Goal: Task Accomplishment & Management: Complete application form

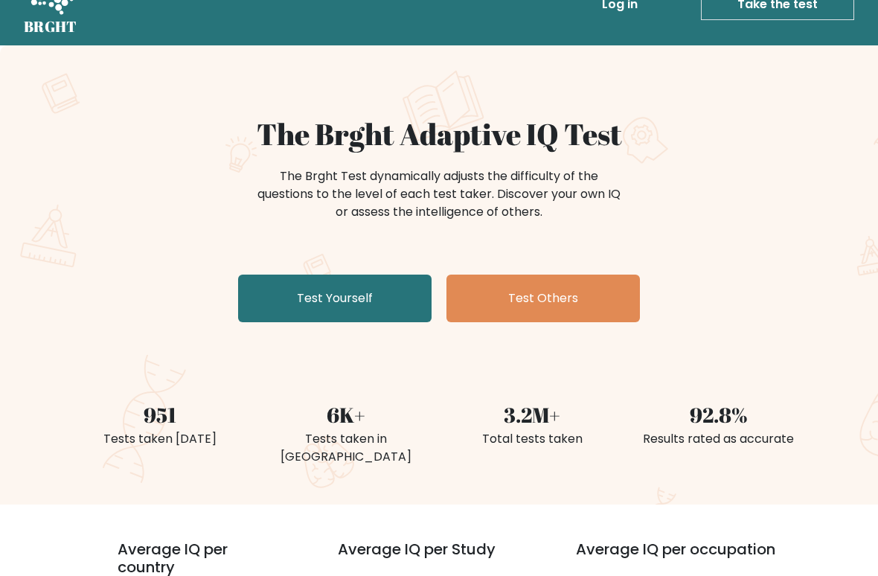
scroll to position [39, 0]
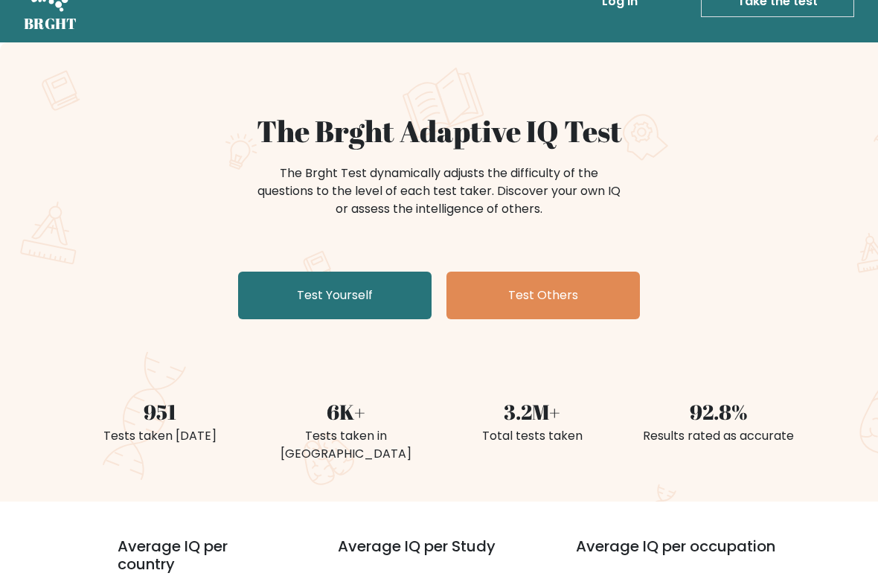
click at [396, 290] on link "Test Yourself" at bounding box center [334, 296] width 193 height 48
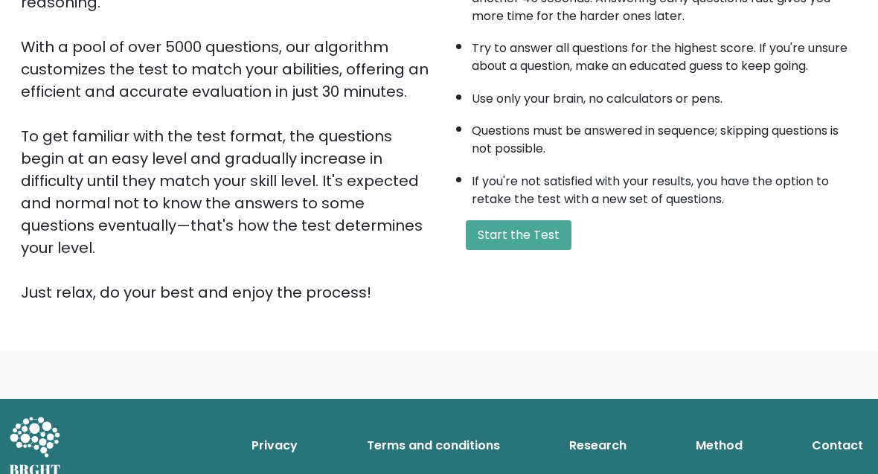
scroll to position [251, 0]
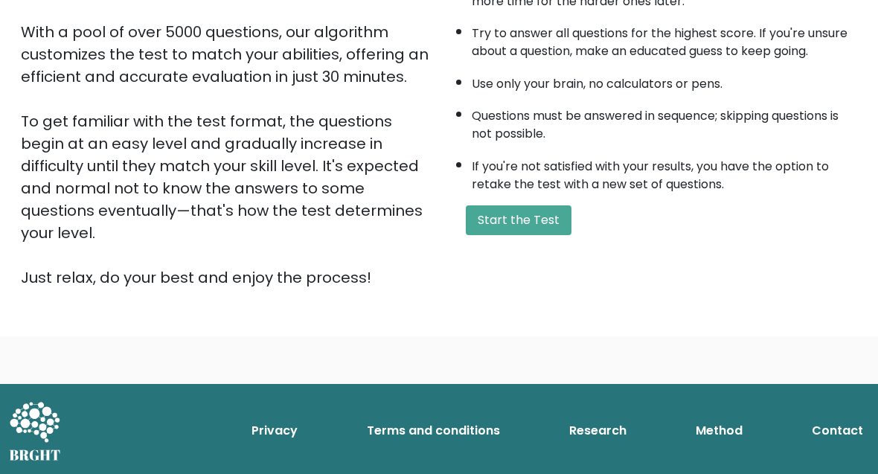
click at [553, 235] on button "Start the Test" at bounding box center [519, 220] width 106 height 30
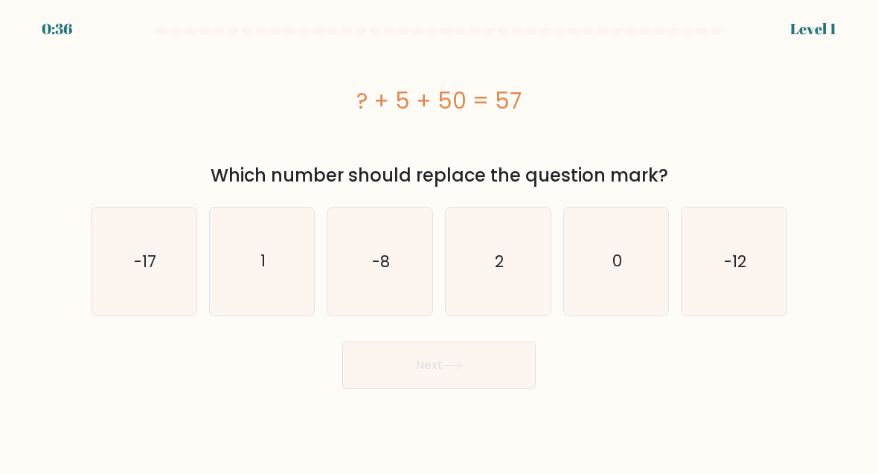
click at [502, 269] on text "2" at bounding box center [499, 261] width 9 height 22
click at [440, 241] on input "d. 2" at bounding box center [439, 239] width 1 height 4
radio input "true"
click at [482, 382] on button "Next" at bounding box center [438, 366] width 193 height 48
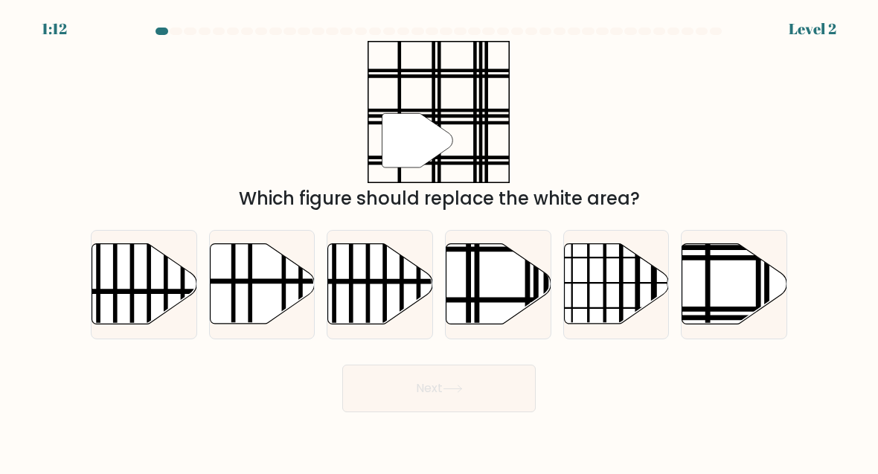
click at [723, 286] on icon at bounding box center [734, 284] width 105 height 80
click at [440, 241] on input "f." at bounding box center [439, 239] width 1 height 4
radio input "true"
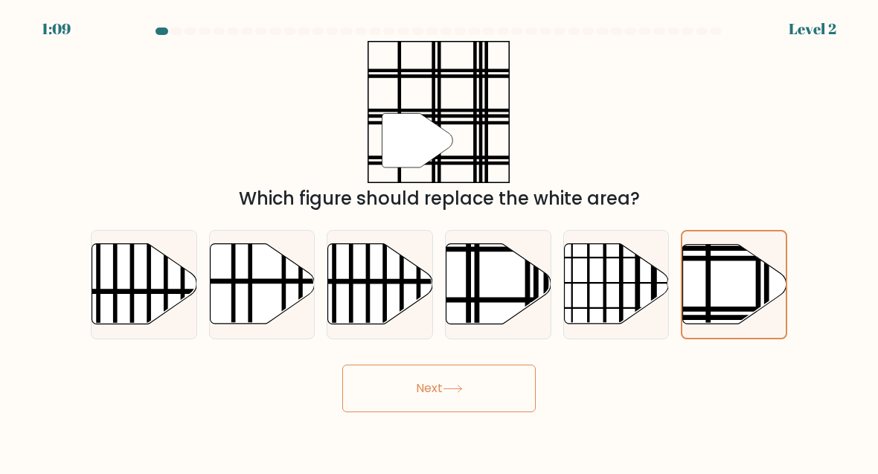
click at [491, 382] on button "Next" at bounding box center [438, 389] width 193 height 48
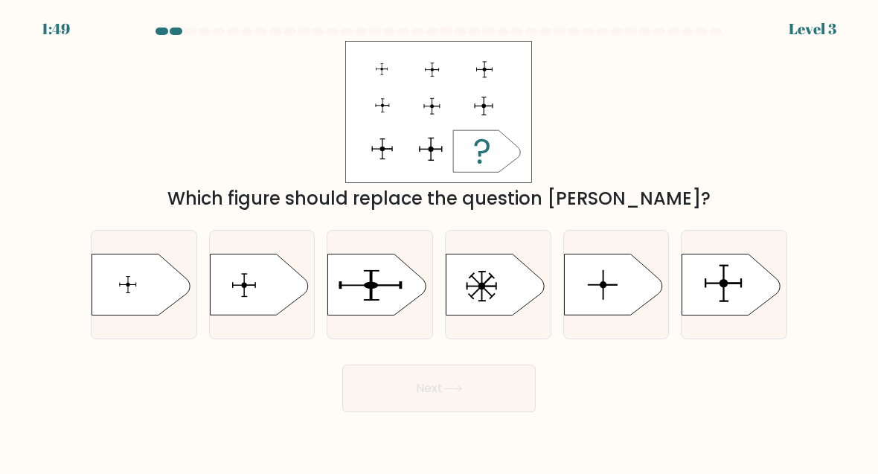
click at [714, 295] on icon at bounding box center [731, 284] width 98 height 61
click at [440, 241] on input "f." at bounding box center [439, 239] width 1 height 4
radio input "true"
click at [472, 397] on button "Next" at bounding box center [438, 389] width 193 height 48
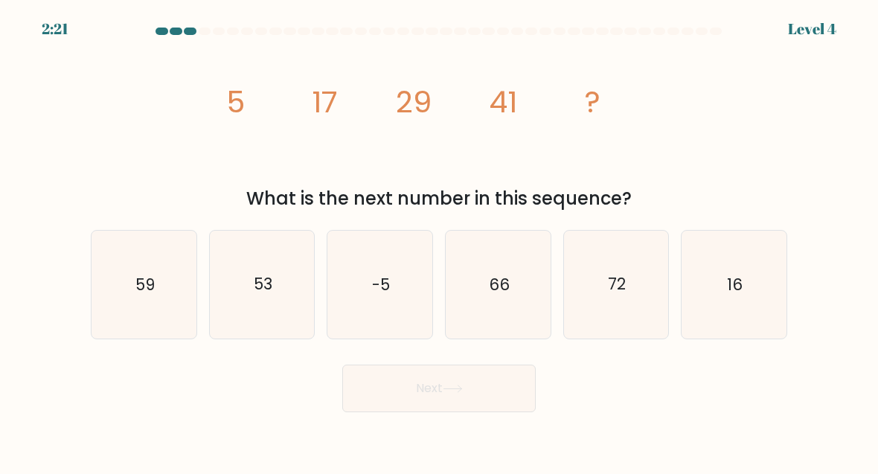
click at [272, 309] on icon "53" at bounding box center [262, 284] width 105 height 105
click at [439, 241] on input "b. 53" at bounding box center [439, 239] width 1 height 4
radio input "true"
click at [478, 397] on button "Next" at bounding box center [438, 389] width 193 height 48
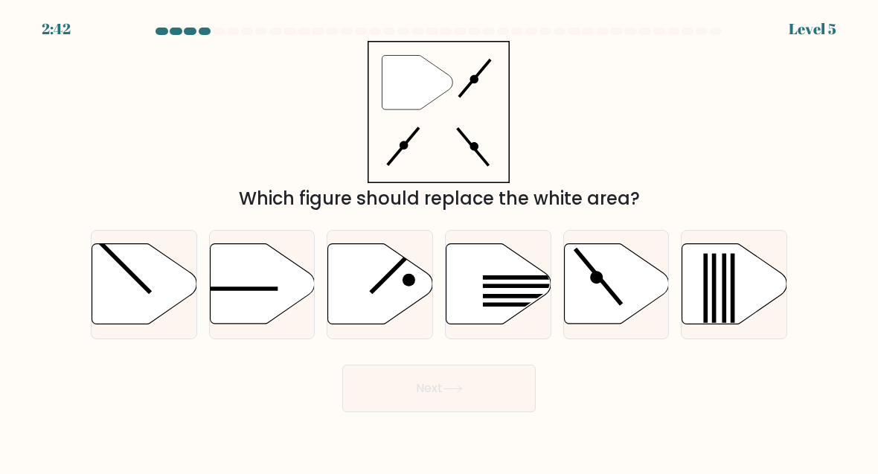
click at [603, 300] on icon at bounding box center [616, 284] width 105 height 80
click at [440, 241] on input "e." at bounding box center [439, 239] width 1 height 4
radio input "true"
click at [456, 390] on icon at bounding box center [453, 389] width 20 height 8
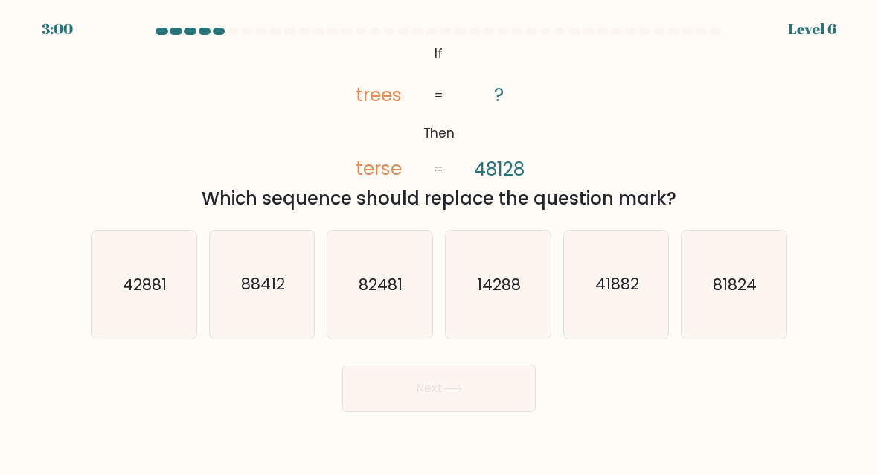
click at [618, 313] on icon "41882" at bounding box center [616, 284] width 105 height 105
click at [440, 241] on input "e. 41882" at bounding box center [439, 239] width 1 height 4
radio input "true"
click at [471, 399] on button "Next" at bounding box center [438, 389] width 193 height 48
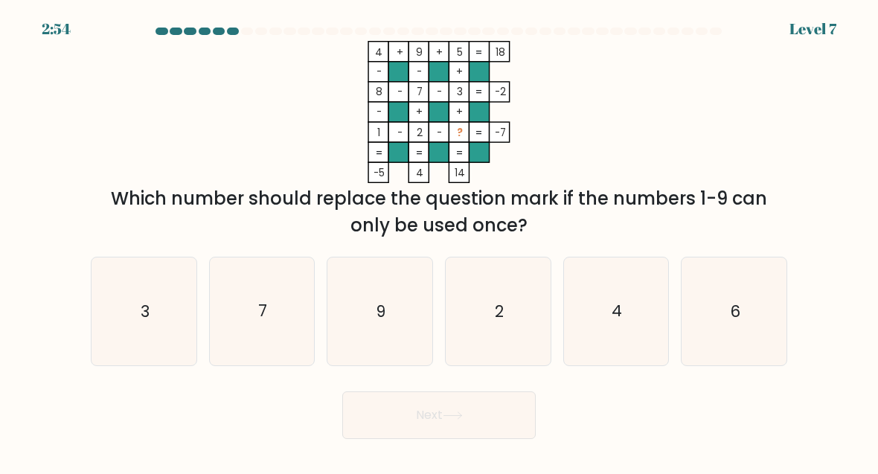
click at [167, 318] on icon "3" at bounding box center [144, 311] width 105 height 105
click at [439, 241] on input "a. 3" at bounding box center [439, 239] width 1 height 4
radio input "true"
click at [444, 416] on button "Next" at bounding box center [438, 415] width 193 height 48
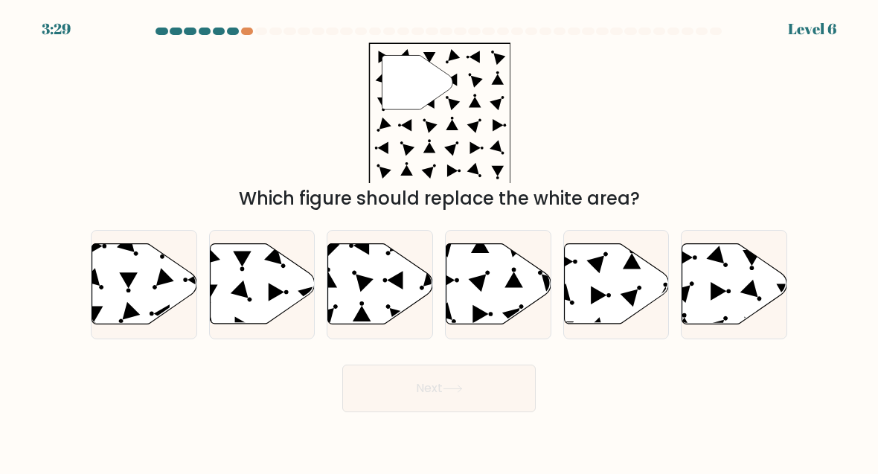
click at [496, 271] on icon at bounding box center [498, 284] width 105 height 80
click at [440, 241] on input "d." at bounding box center [439, 239] width 1 height 4
radio input "true"
click at [484, 373] on button "Next" at bounding box center [438, 389] width 193 height 48
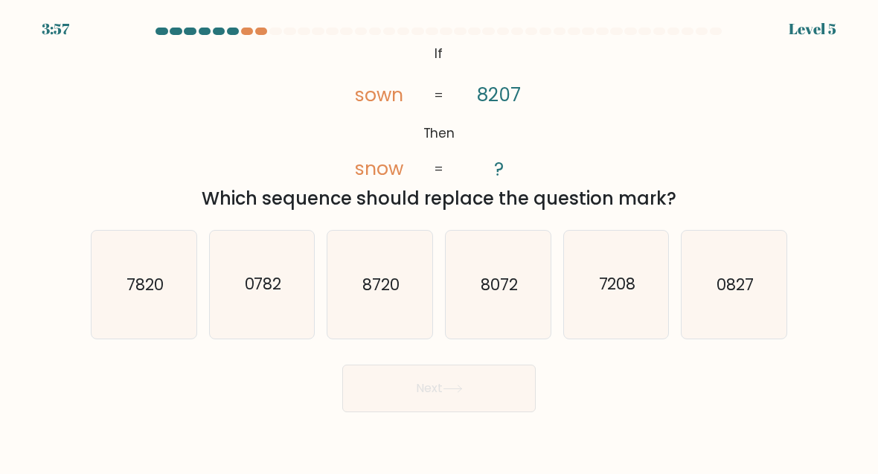
click at [395, 319] on icon "8720" at bounding box center [379, 284] width 105 height 105
click at [439, 241] on input "c. 8720" at bounding box center [439, 239] width 1 height 4
radio input "true"
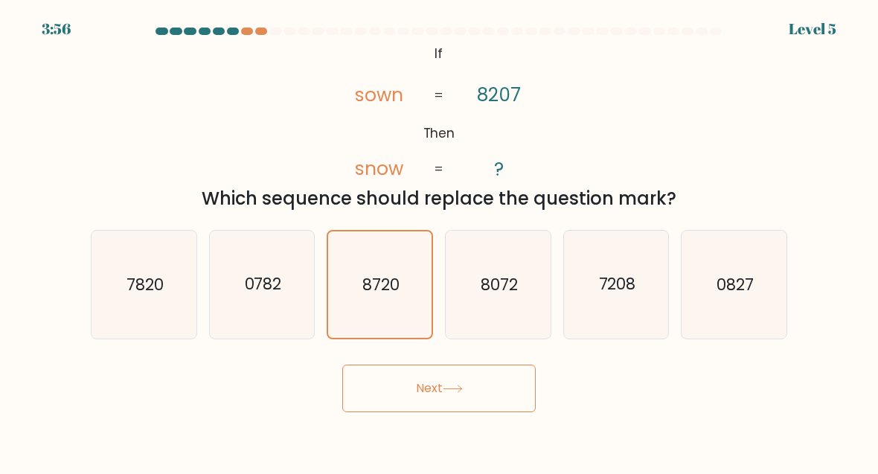
click at [444, 391] on button "Next" at bounding box center [438, 389] width 193 height 48
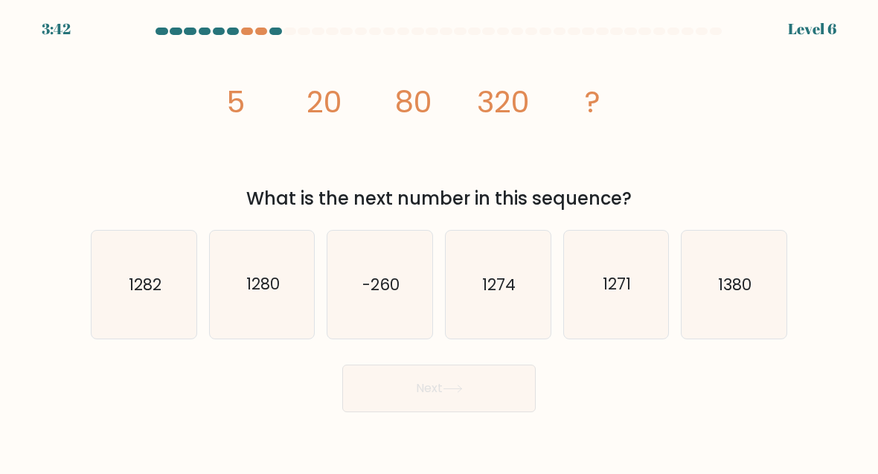
click at [522, 318] on icon "1274" at bounding box center [498, 284] width 105 height 105
click at [440, 241] on input "d. 1274" at bounding box center [439, 239] width 1 height 4
radio input "true"
click at [482, 388] on button "Next" at bounding box center [438, 389] width 193 height 48
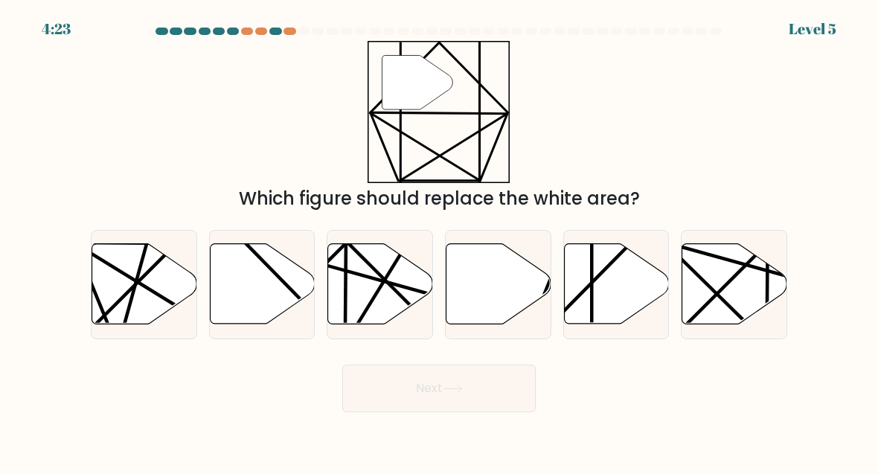
click at [617, 315] on icon at bounding box center [616, 284] width 105 height 80
click at [440, 241] on input "e." at bounding box center [439, 239] width 1 height 4
radio input "true"
click at [477, 388] on button "Next" at bounding box center [438, 389] width 193 height 48
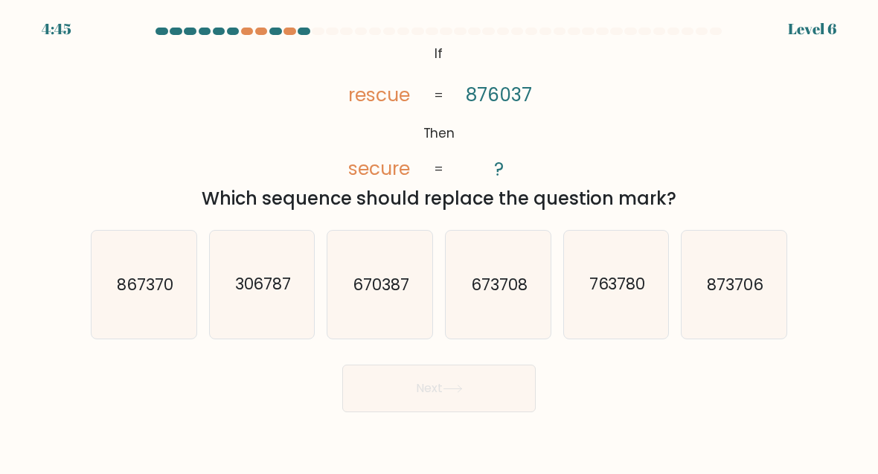
click at [383, 303] on icon "670387" at bounding box center [379, 284] width 105 height 105
click at [439, 241] on input "c. 670387" at bounding box center [439, 239] width 1 height 4
radio input "true"
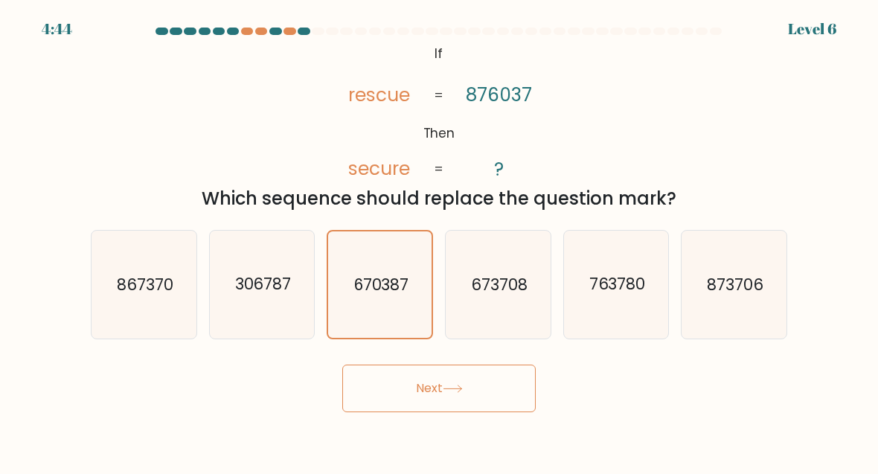
click at [429, 399] on button "Next" at bounding box center [438, 389] width 193 height 48
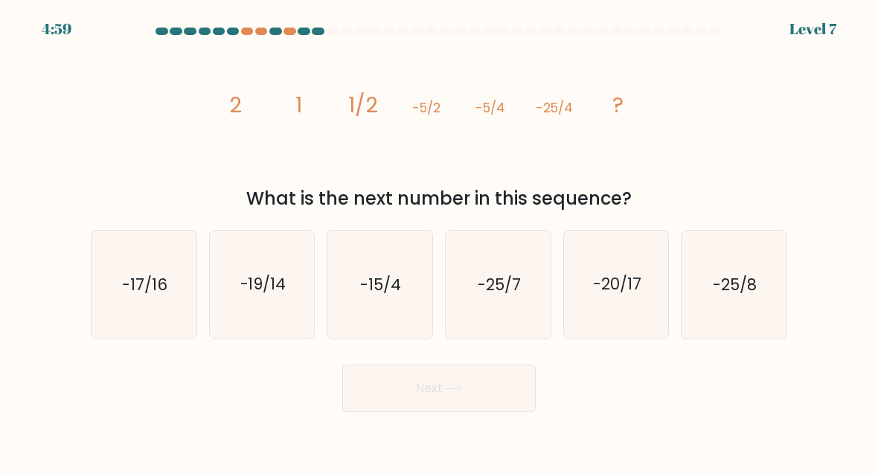
click at [731, 295] on text "-25/8" at bounding box center [736, 285] width 44 height 22
click at [440, 241] on input "f. -25/8" at bounding box center [439, 239] width 1 height 4
radio input "true"
click at [427, 392] on button "Next" at bounding box center [438, 389] width 193 height 48
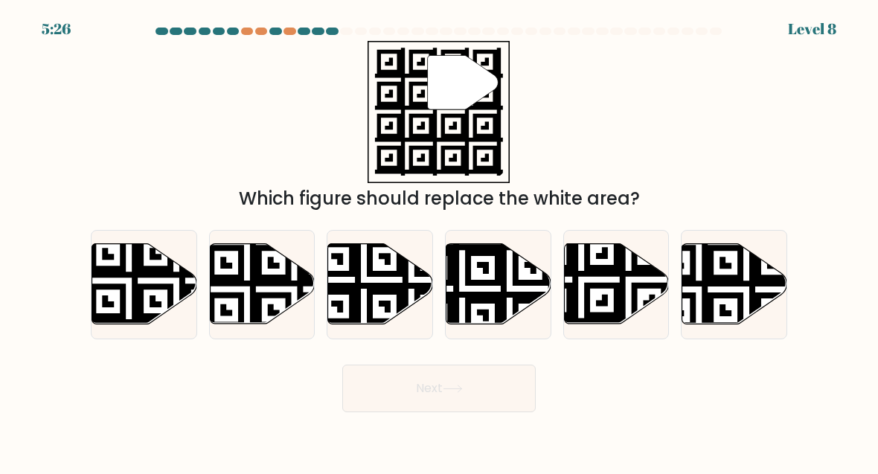
click at [605, 294] on icon at bounding box center [616, 284] width 105 height 80
click at [440, 241] on input "e." at bounding box center [439, 239] width 1 height 4
radio input "true"
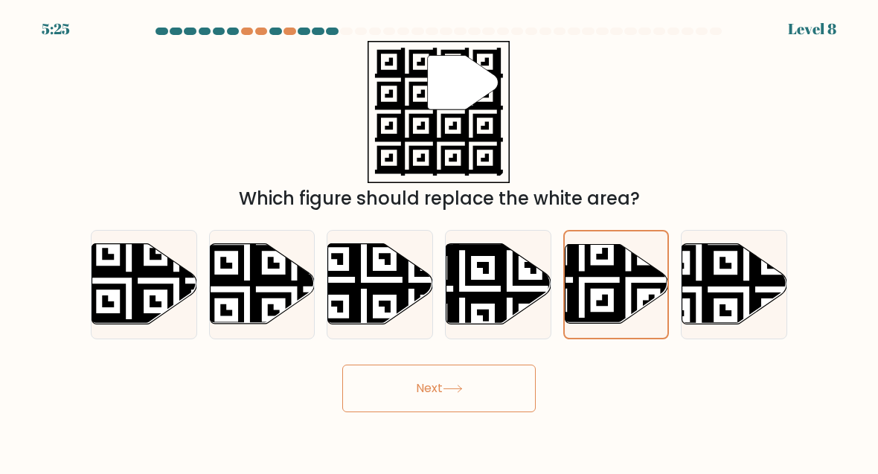
click at [470, 385] on button "Next" at bounding box center [438, 389] width 193 height 48
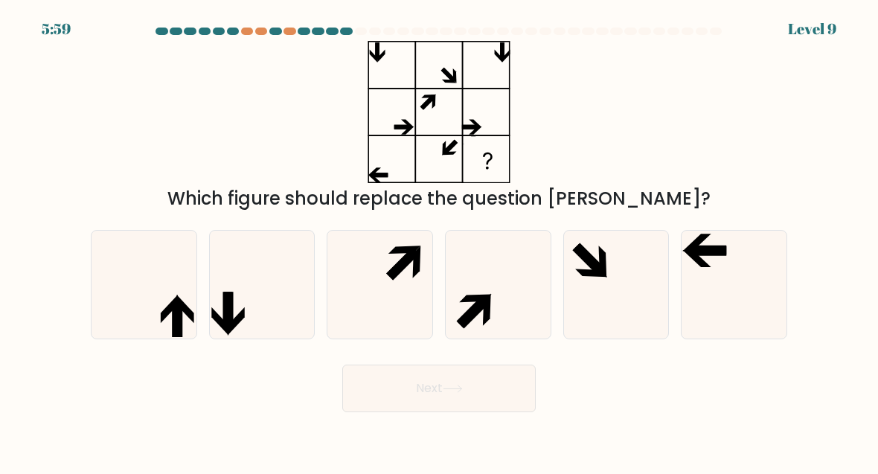
click at [597, 288] on icon at bounding box center [616, 284] width 105 height 105
click at [440, 241] on input "e." at bounding box center [439, 239] width 1 height 4
radio input "true"
click at [452, 385] on icon at bounding box center [453, 389] width 20 height 8
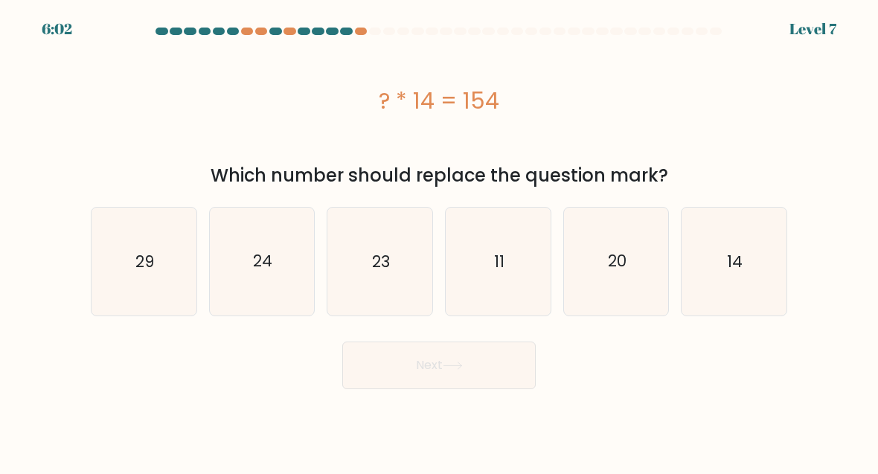
click at [530, 289] on icon "11" at bounding box center [498, 261] width 105 height 105
click at [440, 241] on input "d. 11" at bounding box center [439, 239] width 1 height 4
radio input "true"
click at [491, 357] on button "Next" at bounding box center [438, 366] width 193 height 48
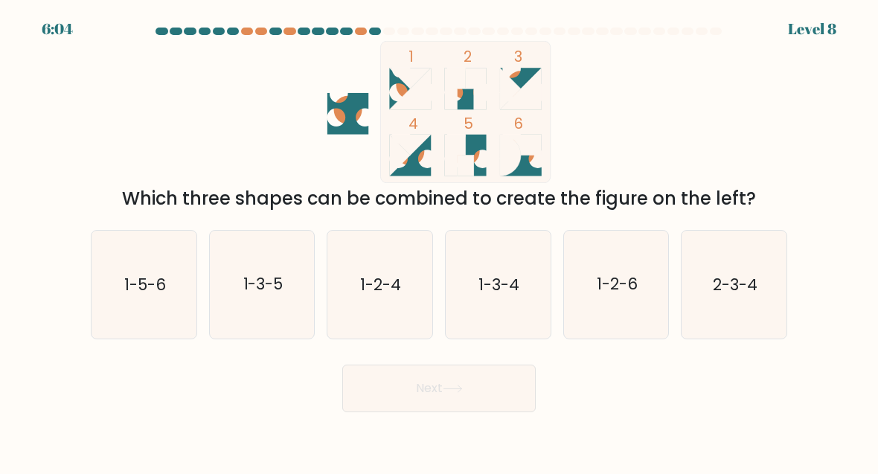
click at [506, 311] on icon "1-3-4" at bounding box center [498, 284] width 105 height 105
click at [440, 241] on input "d. 1-3-4" at bounding box center [439, 239] width 1 height 4
radio input "true"
click at [478, 385] on button "Next" at bounding box center [438, 389] width 193 height 48
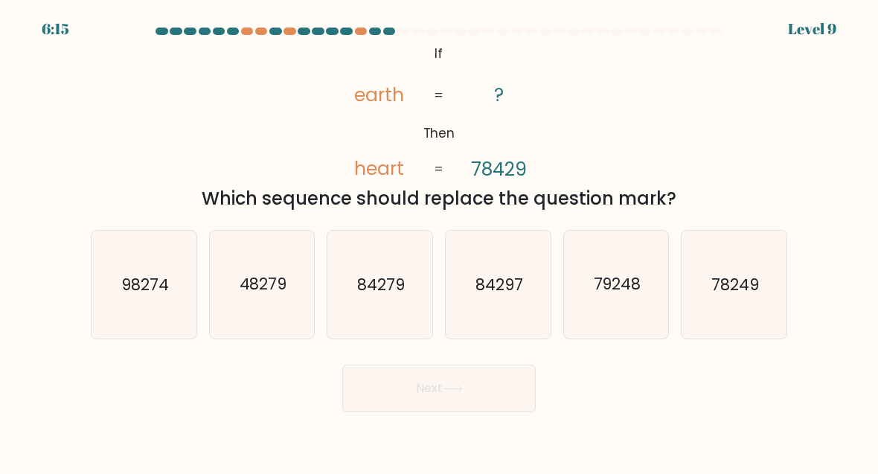
click at [475, 267] on icon "84297" at bounding box center [498, 284] width 105 height 105
click at [440, 241] on input "d. 84297" at bounding box center [439, 239] width 1 height 4
radio input "true"
click at [417, 397] on button "Next" at bounding box center [438, 389] width 193 height 48
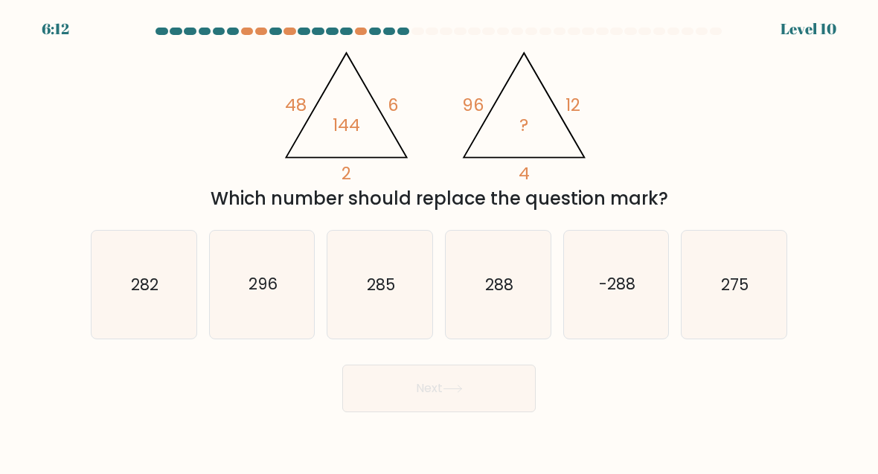
click at [521, 318] on icon "288" at bounding box center [498, 284] width 105 height 105
click at [440, 241] on input "d. 288" at bounding box center [439, 239] width 1 height 4
radio input "true"
click at [486, 385] on button "Next" at bounding box center [438, 389] width 193 height 48
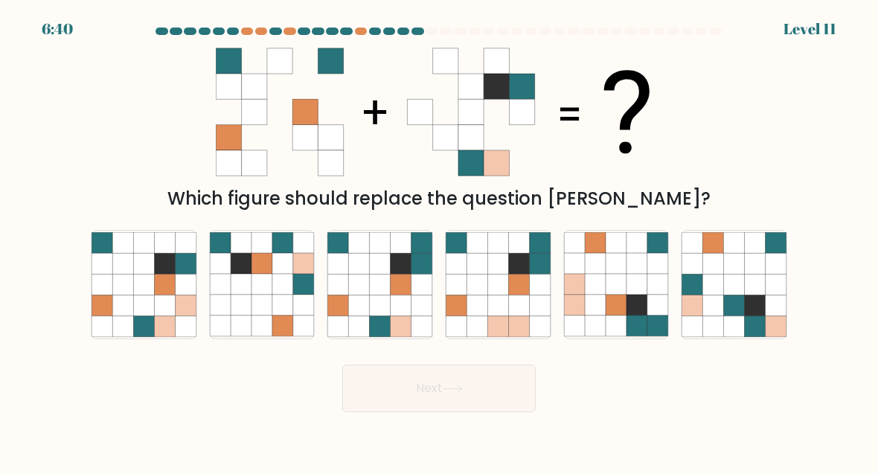
click at [406, 305] on icon at bounding box center [401, 305] width 21 height 21
click at [439, 241] on input "c." at bounding box center [439, 239] width 1 height 4
radio input "true"
click at [421, 382] on button "Next" at bounding box center [438, 389] width 193 height 48
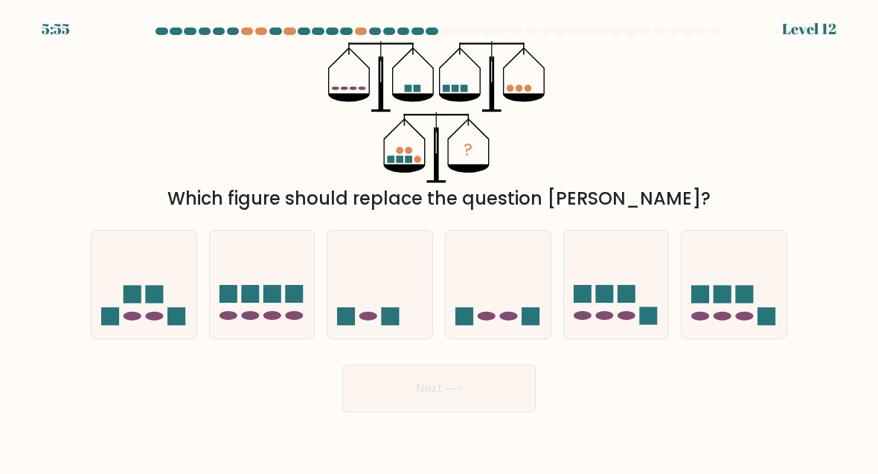
click at [269, 283] on icon at bounding box center [262, 284] width 105 height 87
click at [439, 241] on input "b." at bounding box center [439, 239] width 1 height 4
radio input "true"
click at [428, 385] on button "Next" at bounding box center [438, 389] width 193 height 48
click at [433, 397] on button "Next" at bounding box center [438, 389] width 193 height 48
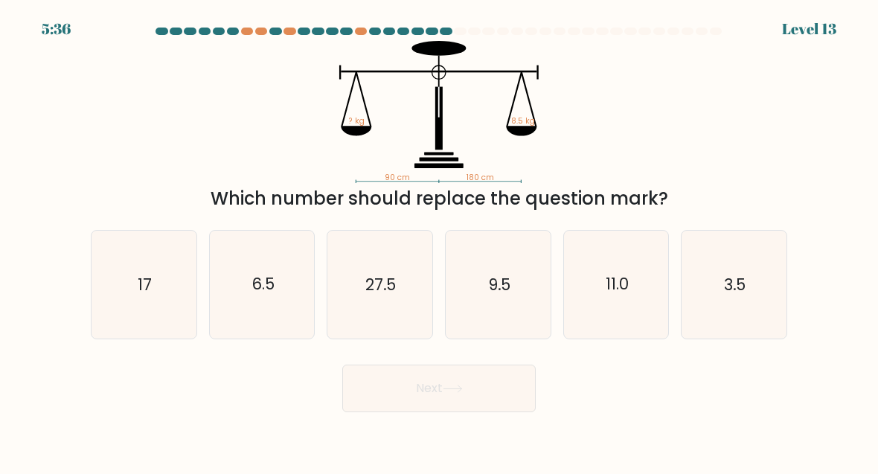
click at [275, 330] on icon "6.5" at bounding box center [262, 284] width 105 height 105
click at [439, 241] on input "b. 6.5" at bounding box center [439, 239] width 1 height 4
radio input "true"
click at [406, 378] on button "Next" at bounding box center [438, 389] width 193 height 48
click at [405, 391] on button "Next" at bounding box center [438, 389] width 193 height 48
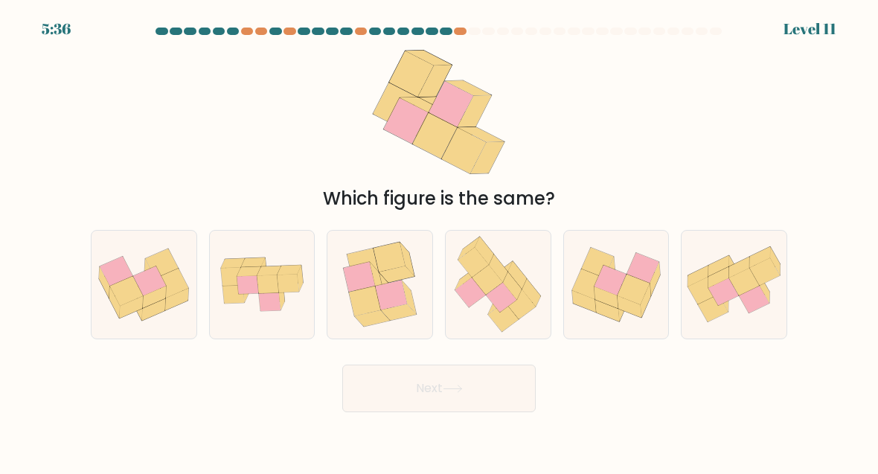
click at [502, 279] on icon at bounding box center [498, 268] width 19 height 28
click at [440, 241] on input "d." at bounding box center [439, 239] width 1 height 4
radio input "true"
click at [461, 383] on button "Next" at bounding box center [438, 389] width 193 height 48
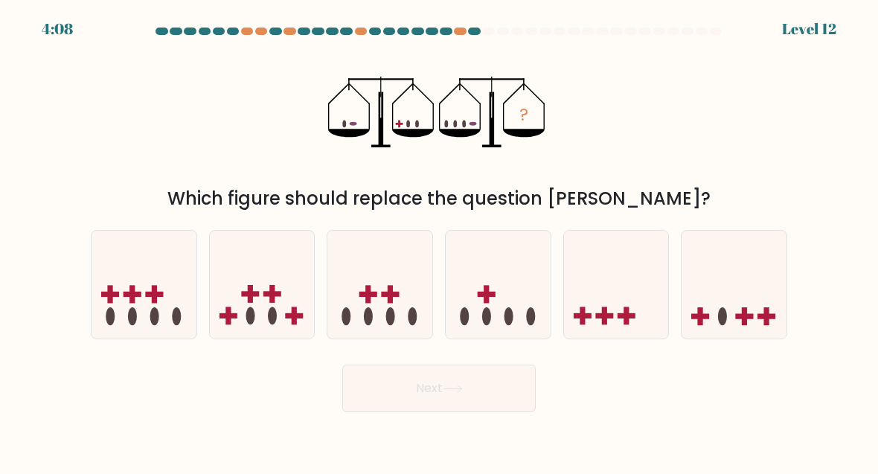
click at [149, 316] on icon at bounding box center [144, 284] width 105 height 87
click at [439, 241] on input "a." at bounding box center [439, 239] width 1 height 4
radio input "true"
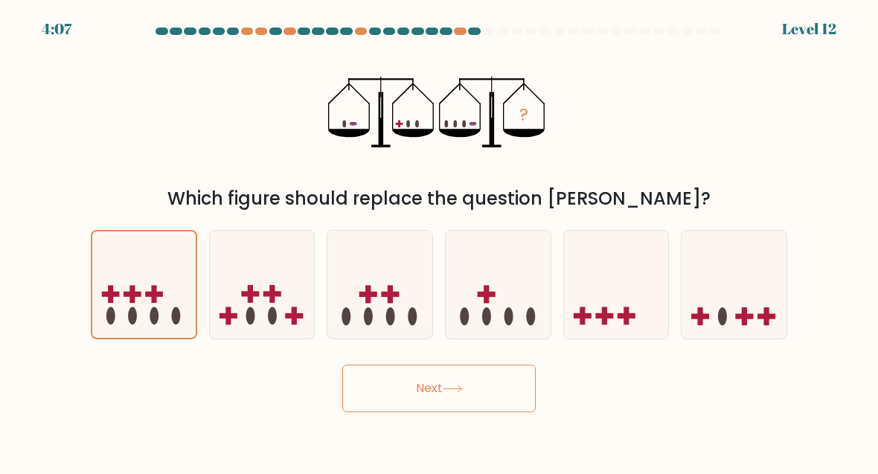
click at [414, 391] on button "Next" at bounding box center [438, 389] width 193 height 48
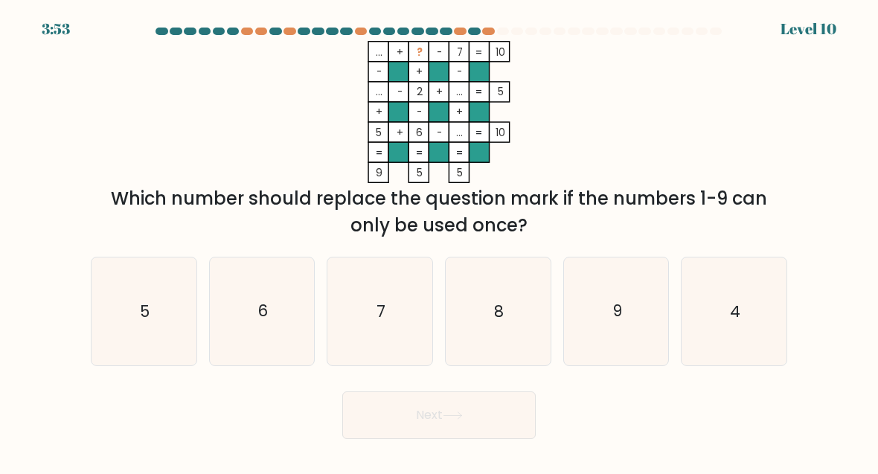
click at [635, 330] on icon "9" at bounding box center [616, 311] width 105 height 105
click at [440, 241] on input "e. 9" at bounding box center [439, 239] width 1 height 4
radio input "true"
click at [476, 415] on button "Next" at bounding box center [438, 415] width 193 height 48
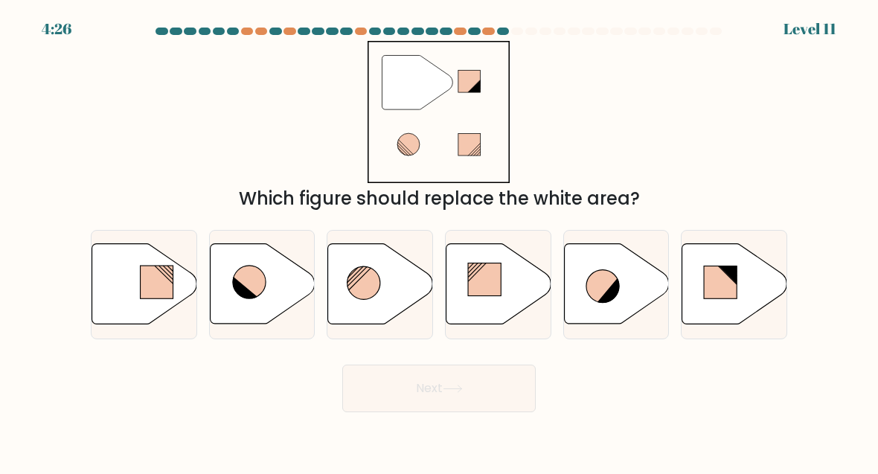
click at [245, 278] on icon at bounding box center [249, 282] width 33 height 33
click at [439, 241] on input "b." at bounding box center [439, 239] width 1 height 4
radio input "true"
click at [447, 385] on icon at bounding box center [453, 389] width 20 height 8
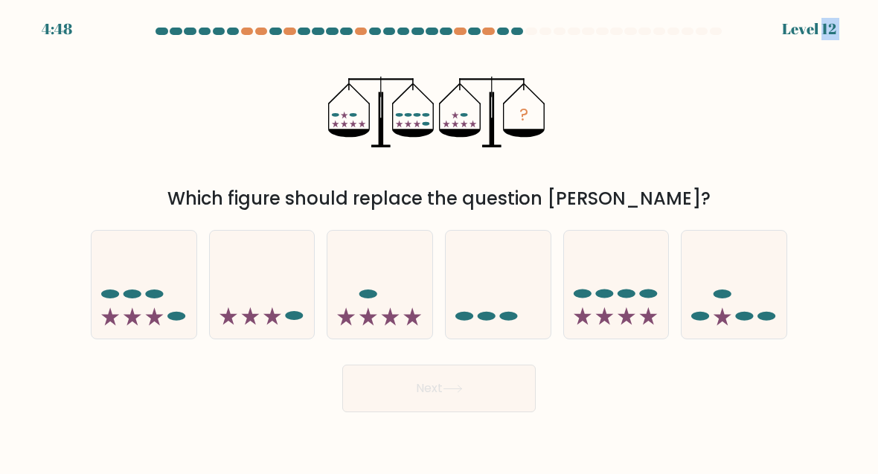
click at [438, 185] on div "? Which figure should replace the question mark?" at bounding box center [439, 126] width 714 height 171
click at [617, 303] on icon at bounding box center [616, 284] width 105 height 87
click at [440, 241] on input "e." at bounding box center [439, 239] width 1 height 4
radio input "true"
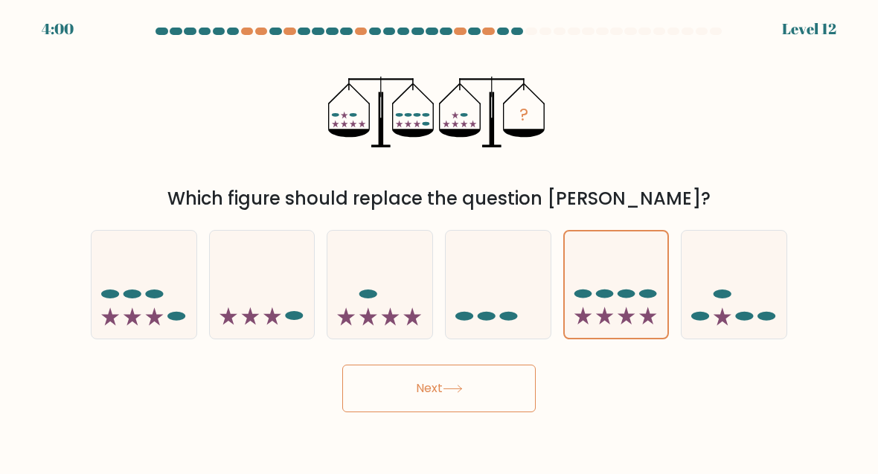
click at [475, 386] on button "Next" at bounding box center [438, 389] width 193 height 48
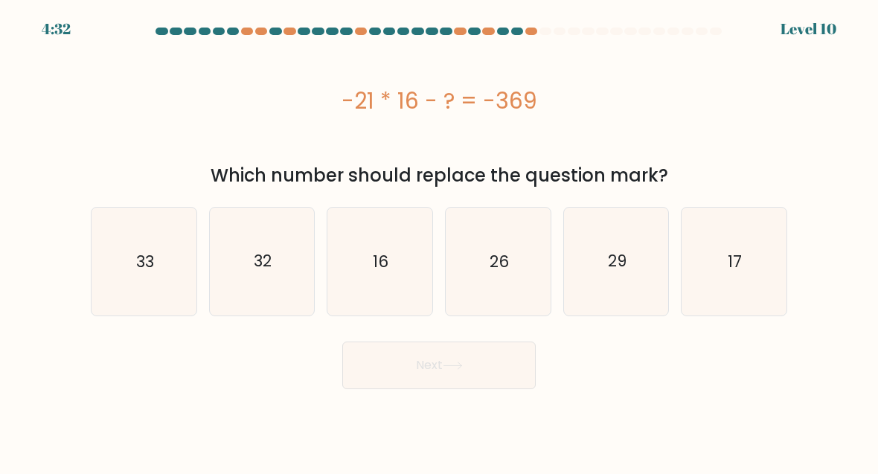
click at [523, 264] on icon "26" at bounding box center [498, 261] width 105 height 105
click at [440, 241] on input "d. 26" at bounding box center [439, 239] width 1 height 4
radio input "true"
click at [249, 244] on icon "32" at bounding box center [262, 261] width 105 height 105
click at [439, 241] on input "b. 32" at bounding box center [439, 239] width 1 height 4
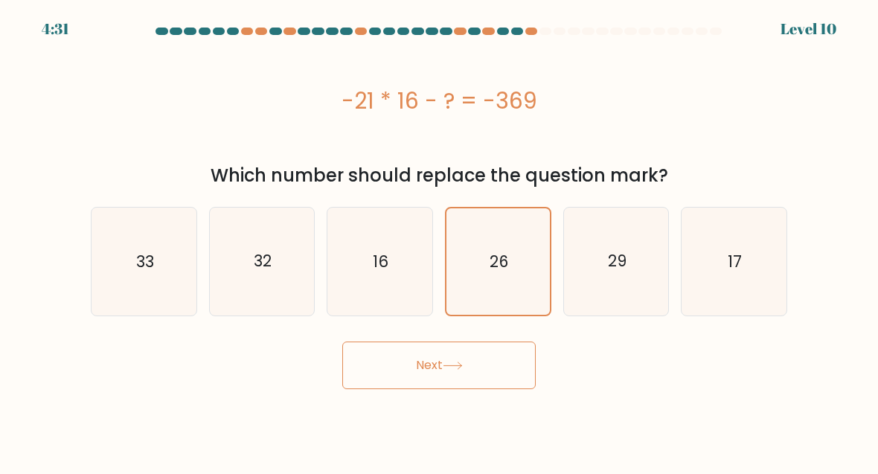
radio input "true"
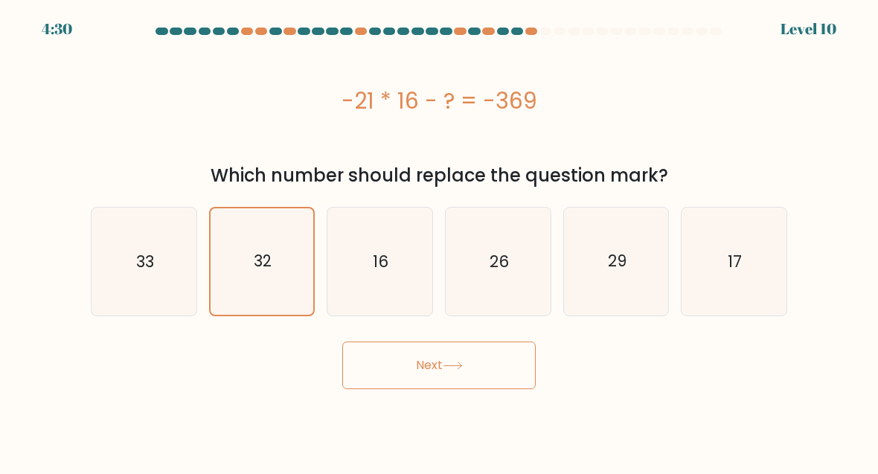
click at [432, 359] on button "Next" at bounding box center [438, 366] width 193 height 48
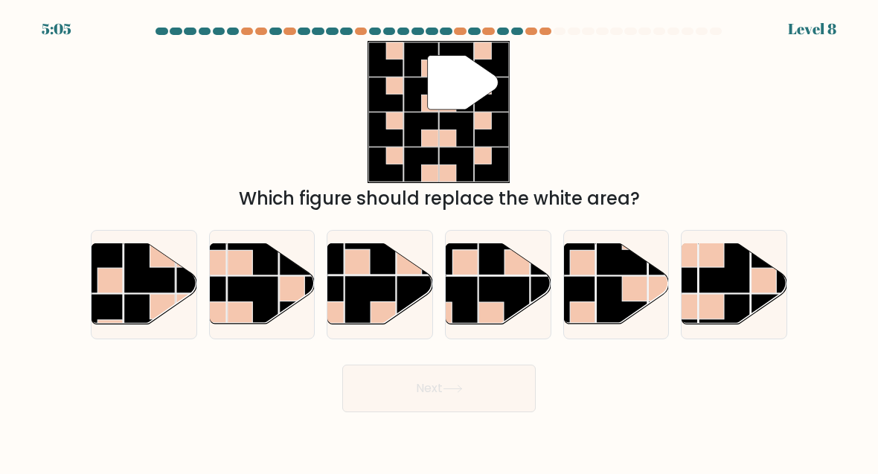
click at [275, 305] on rect at bounding box center [252, 302] width 51 height 51
click at [439, 241] on input "b." at bounding box center [439, 239] width 1 height 4
radio input "true"
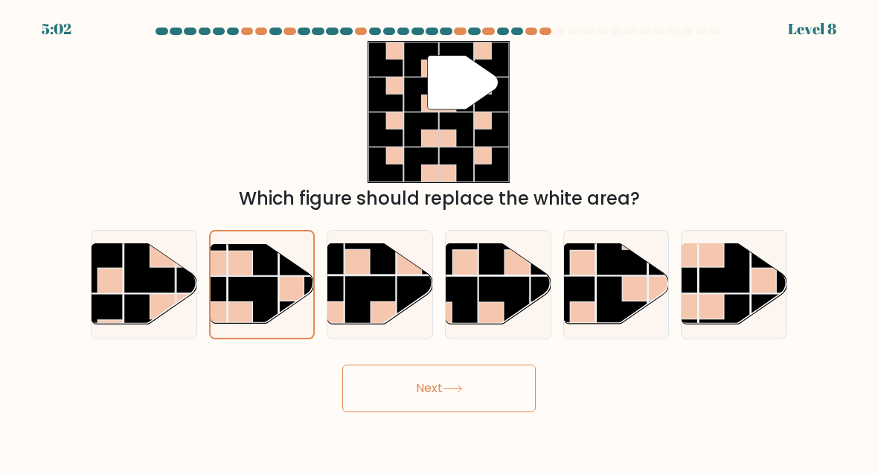
click at [404, 388] on button "Next" at bounding box center [438, 389] width 193 height 48
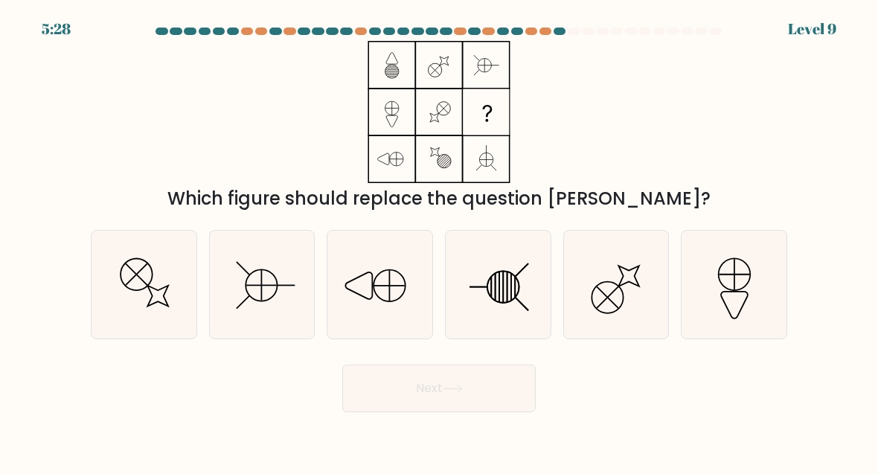
click at [629, 298] on icon at bounding box center [616, 284] width 105 height 105
click at [440, 241] on input "e." at bounding box center [439, 239] width 1 height 4
radio input "true"
click at [489, 381] on button "Next" at bounding box center [438, 389] width 193 height 48
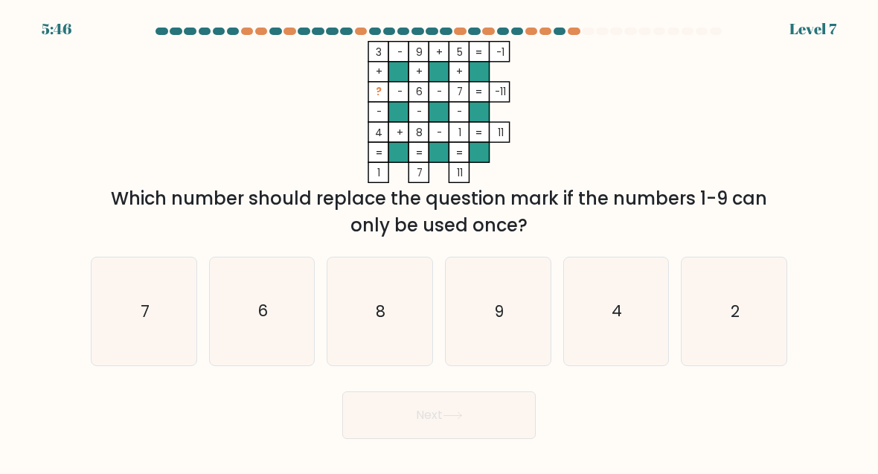
click at [760, 339] on icon "2" at bounding box center [734, 311] width 105 height 105
click at [440, 241] on input "f. 2" at bounding box center [439, 239] width 1 height 4
radio input "true"
click at [486, 410] on button "Next" at bounding box center [438, 415] width 193 height 48
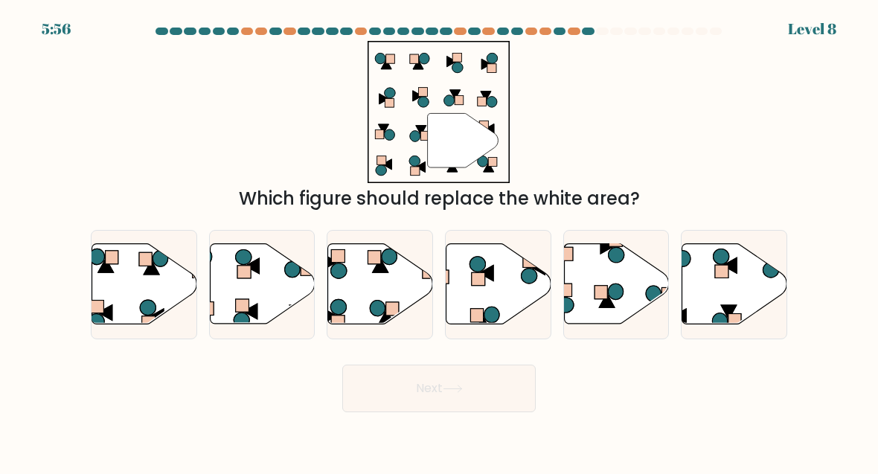
click at [502, 292] on icon at bounding box center [498, 284] width 105 height 80
click at [440, 241] on input "d." at bounding box center [439, 239] width 1 height 4
radio input "true"
click at [452, 388] on icon at bounding box center [453, 389] width 20 height 8
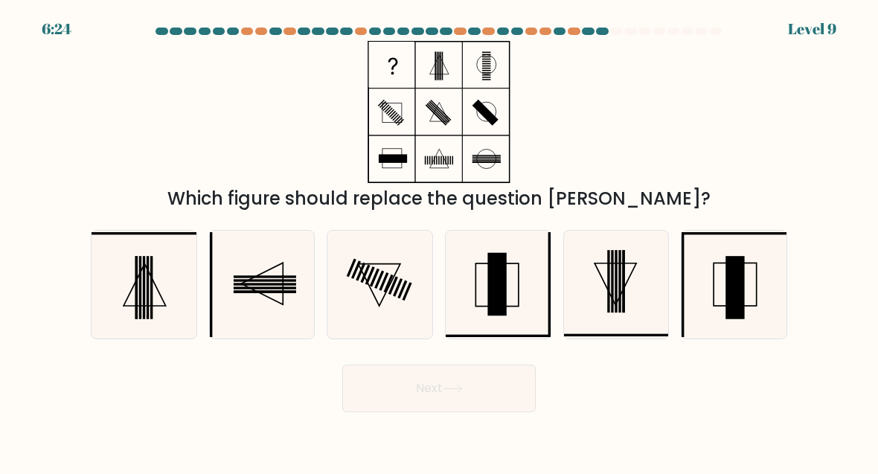
click at [734, 315] on rect at bounding box center [734, 287] width 19 height 62
click at [440, 241] on input "f." at bounding box center [439, 239] width 1 height 4
radio input "true"
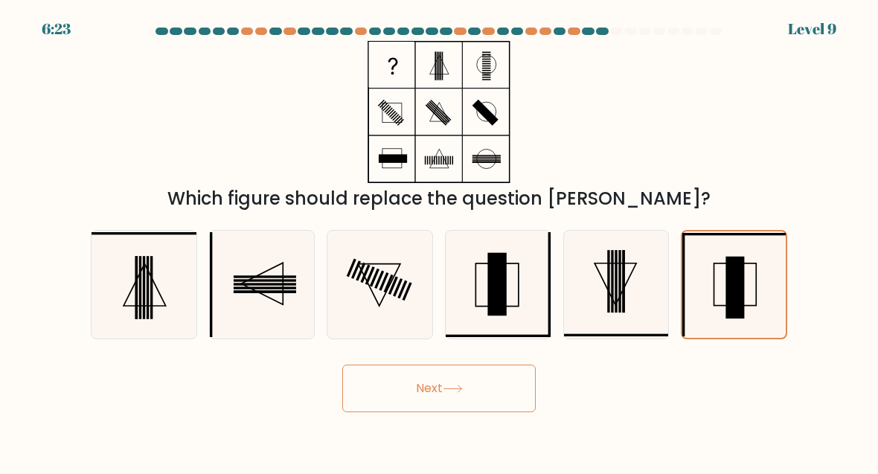
click at [490, 394] on button "Next" at bounding box center [438, 389] width 193 height 48
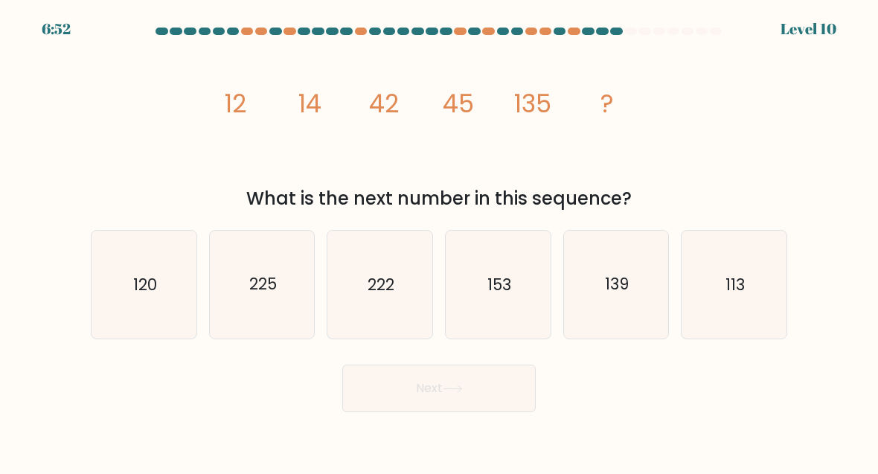
click at [507, 329] on icon "153" at bounding box center [498, 284] width 105 height 105
click at [440, 241] on input "d. 153" at bounding box center [439, 239] width 1 height 4
radio input "true"
click at [459, 392] on icon at bounding box center [453, 389] width 20 height 8
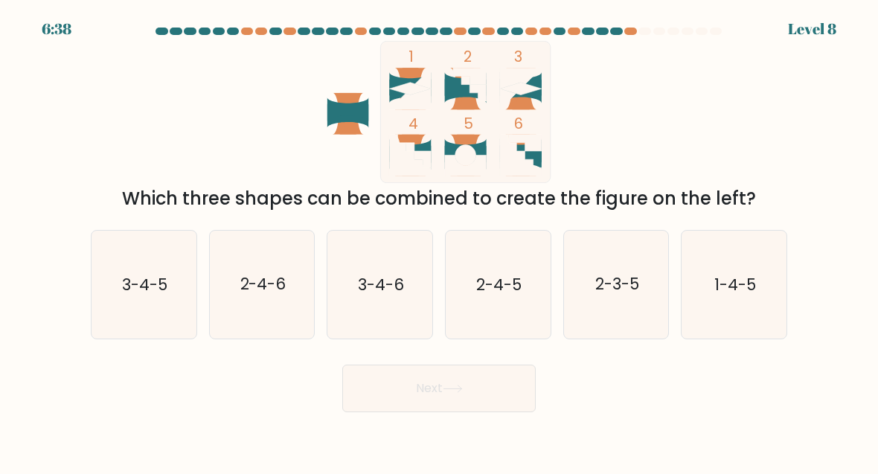
click at [275, 319] on icon "2-4-6" at bounding box center [262, 284] width 105 height 105
click at [439, 241] on input "b. 2-4-6" at bounding box center [439, 239] width 1 height 4
radio input "true"
click at [415, 382] on button "Next" at bounding box center [438, 389] width 193 height 48
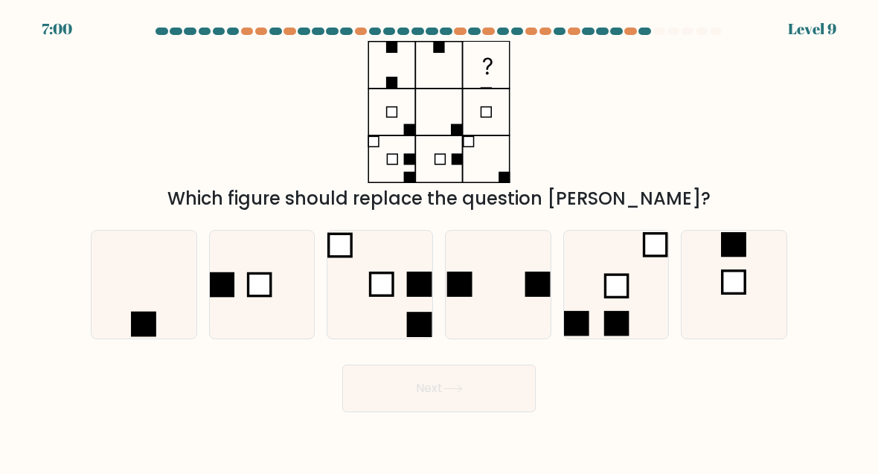
click at [137, 315] on rect at bounding box center [143, 323] width 25 height 25
click at [439, 241] on input "a." at bounding box center [439, 239] width 1 height 4
radio input "true"
click at [446, 397] on button "Next" at bounding box center [438, 389] width 193 height 48
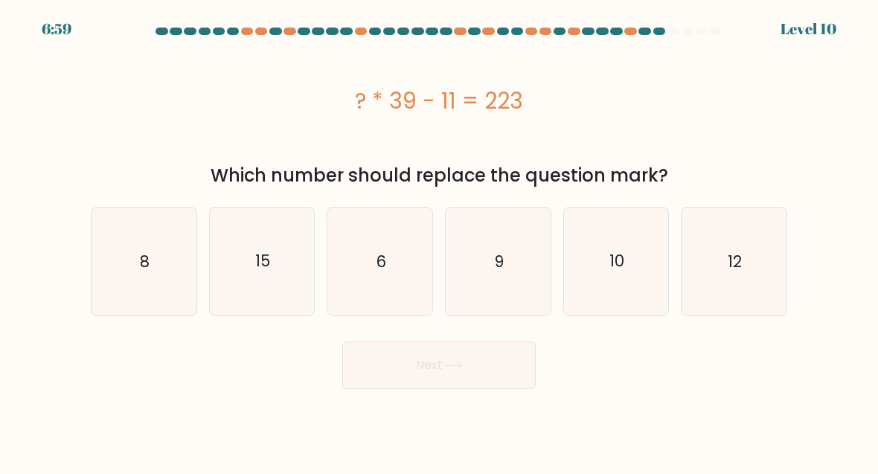
click at [397, 272] on icon "6" at bounding box center [379, 261] width 105 height 105
click at [439, 241] on input "c. 6" at bounding box center [439, 239] width 1 height 4
radio input "true"
click at [434, 370] on button "Next" at bounding box center [438, 366] width 193 height 48
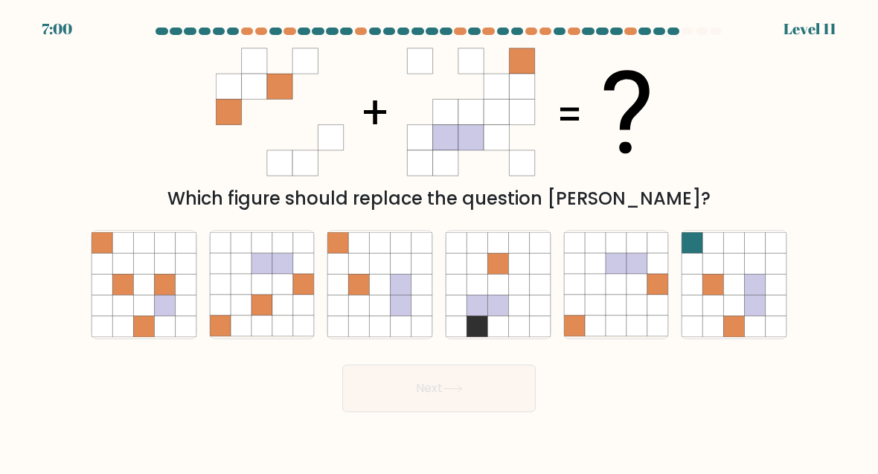
click at [268, 319] on icon at bounding box center [261, 325] width 21 height 21
click at [439, 241] on input "b." at bounding box center [439, 239] width 1 height 4
radio input "true"
click at [449, 388] on icon at bounding box center [453, 389] width 20 height 8
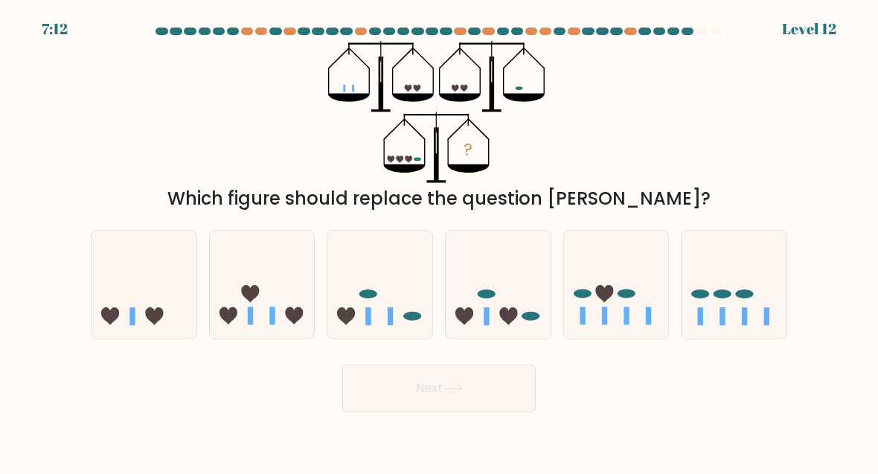
click at [273, 305] on icon at bounding box center [262, 284] width 105 height 87
click at [439, 241] on input "b." at bounding box center [439, 239] width 1 height 4
radio input "true"
click at [415, 401] on button "Next" at bounding box center [438, 389] width 193 height 48
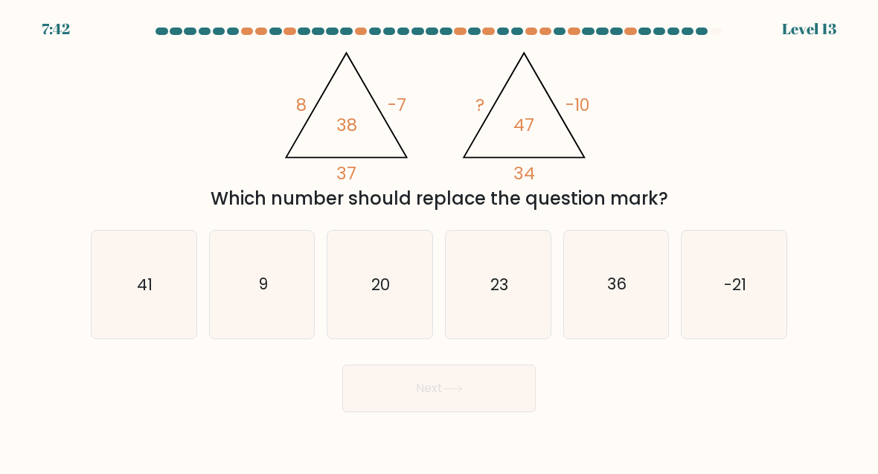
click at [394, 300] on icon "20" at bounding box center [379, 284] width 105 height 105
click at [439, 241] on input "c. 20" at bounding box center [439, 239] width 1 height 4
radio input "true"
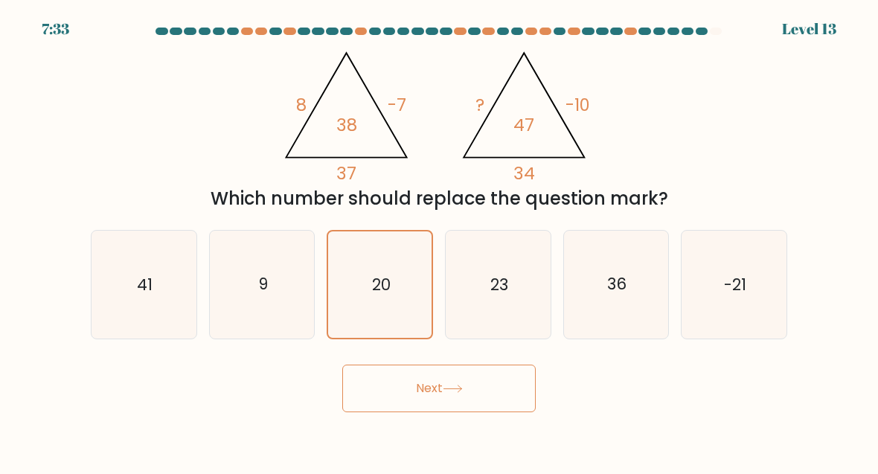
click at [612, 312] on icon "36" at bounding box center [616, 284] width 105 height 105
click at [440, 241] on input "e. 36" at bounding box center [439, 239] width 1 height 4
radio input "true"
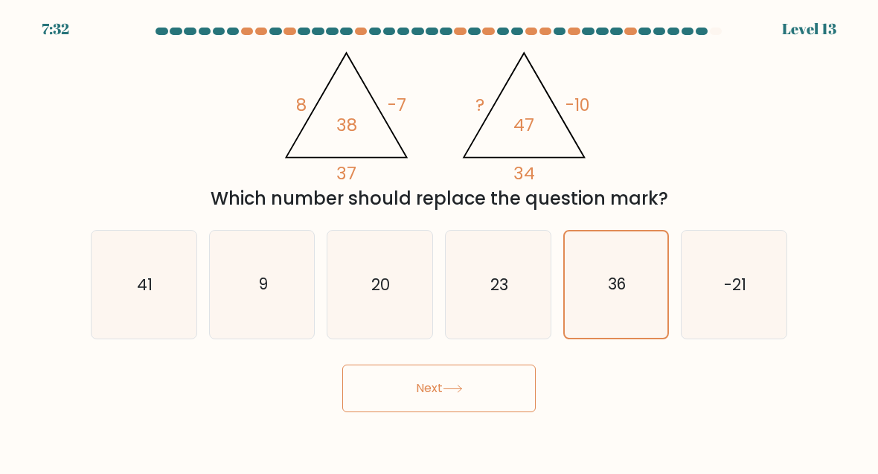
click at [507, 381] on button "Next" at bounding box center [438, 389] width 193 height 48
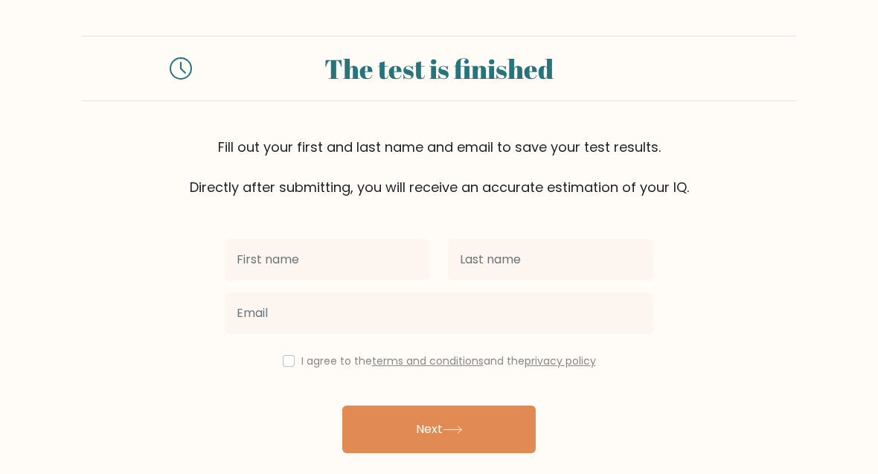
click at [369, 259] on input "text" at bounding box center [327, 260] width 205 height 42
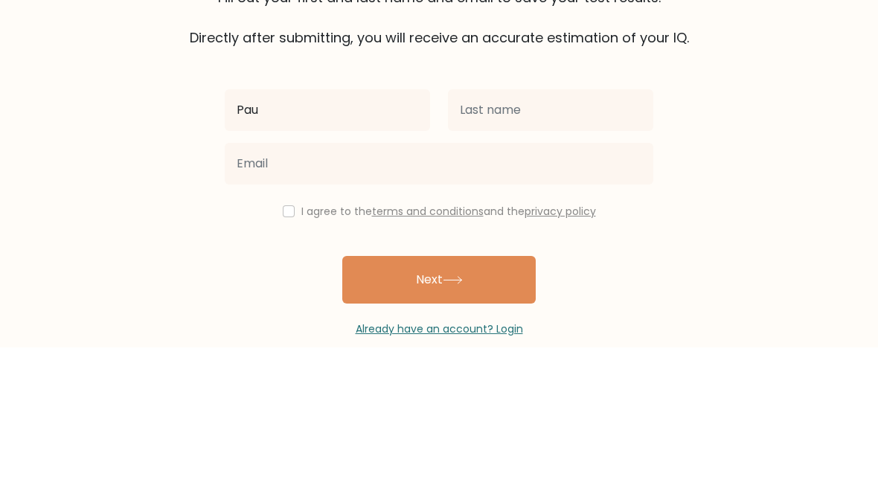
type input "Pau"
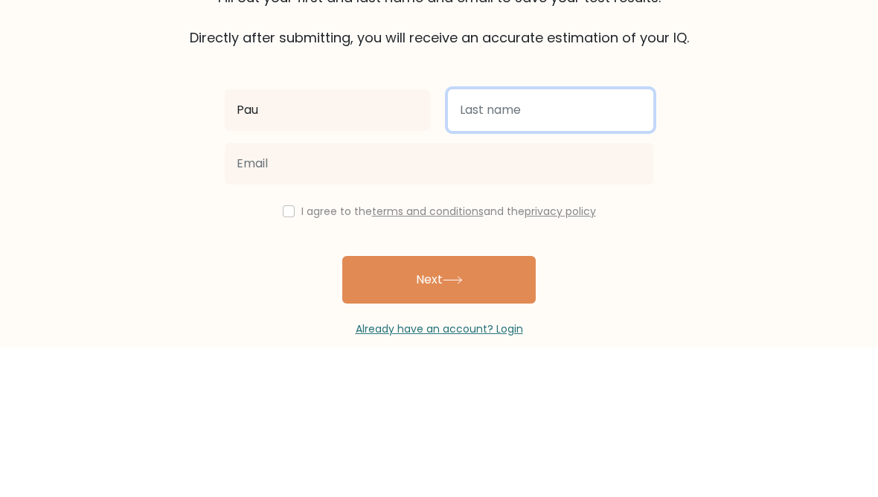
click at [553, 239] on input "text" at bounding box center [550, 260] width 205 height 42
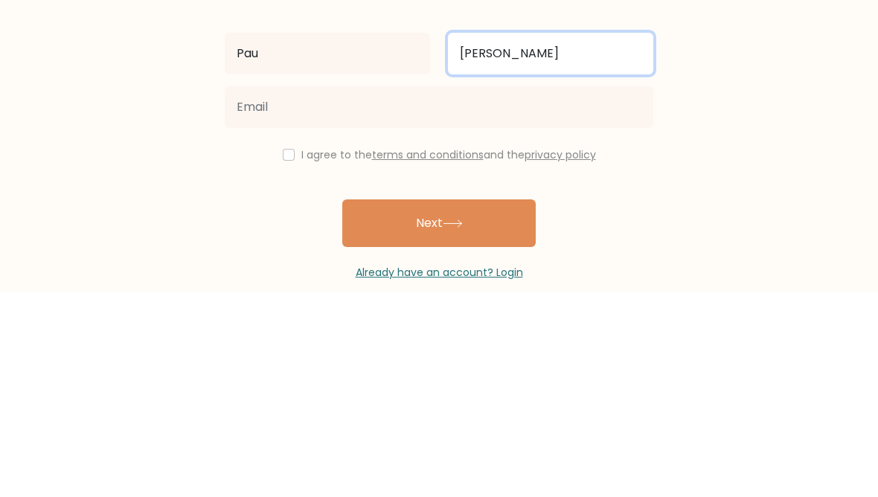
type input "Yu Yin"
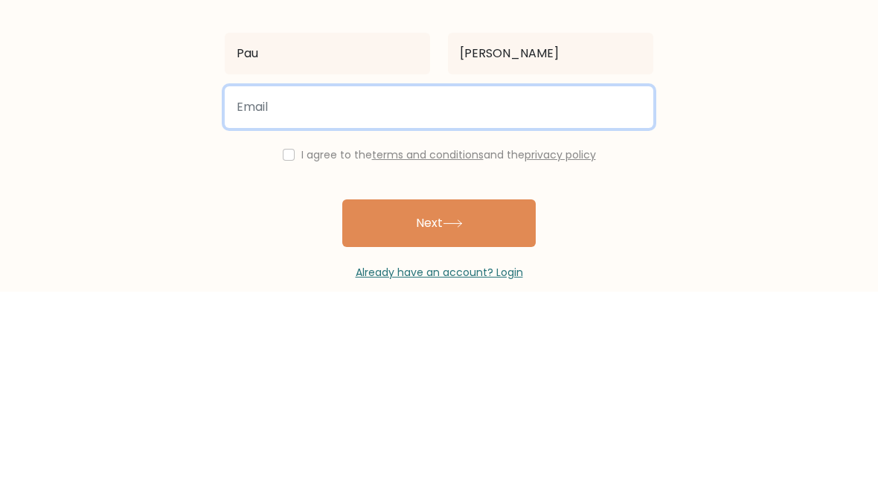
click at [504, 292] on input "email" at bounding box center [439, 313] width 429 height 42
type input "yuyinpau@gmail.com"
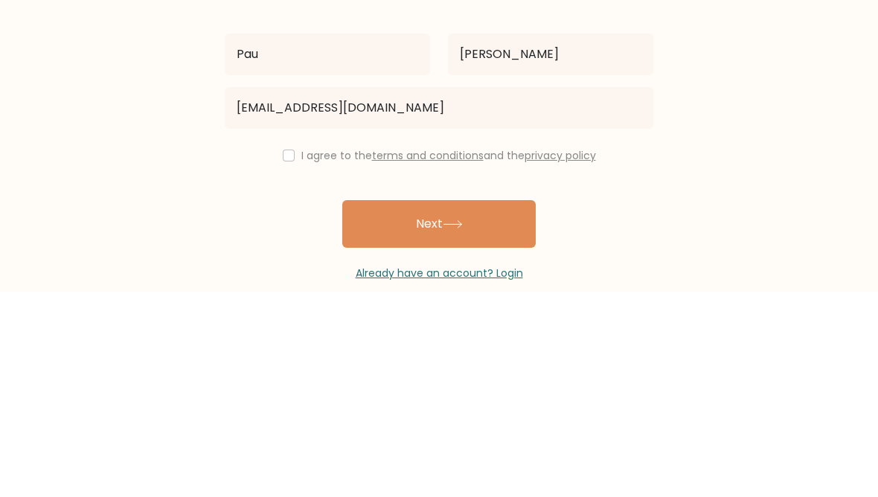
click at [285, 355] on input "checkbox" at bounding box center [289, 361] width 12 height 12
checkbox input "true"
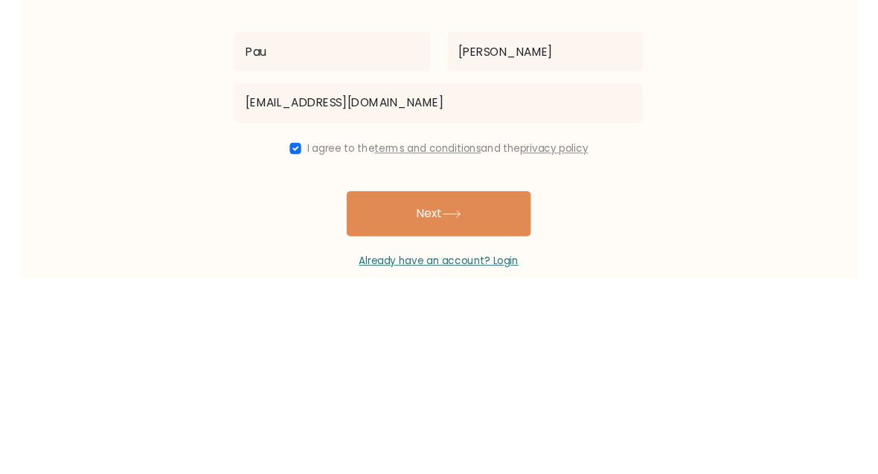
scroll to position [50, 0]
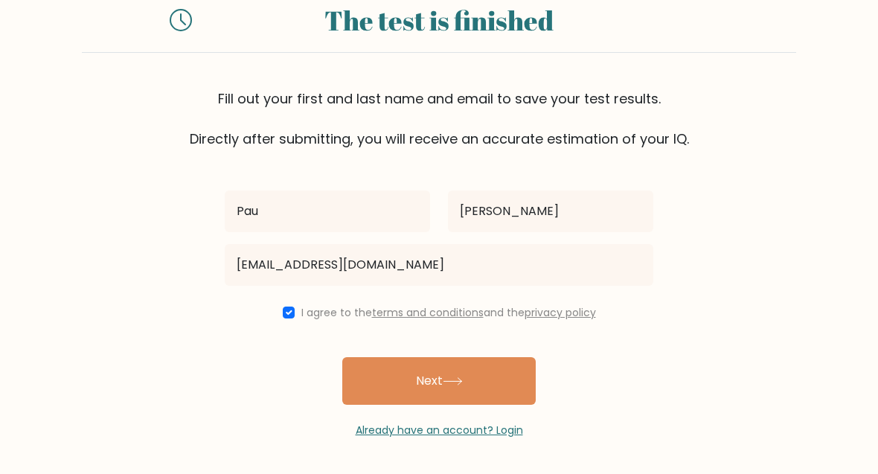
click at [508, 385] on button "Next" at bounding box center [438, 381] width 193 height 48
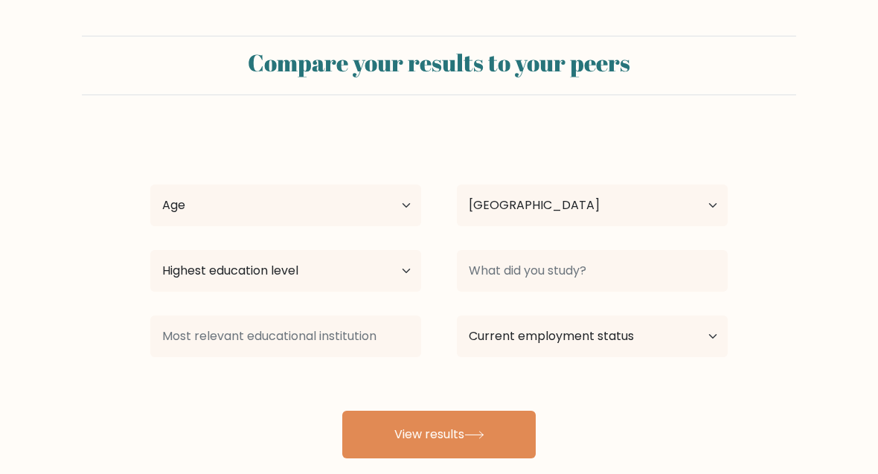
select select "HK"
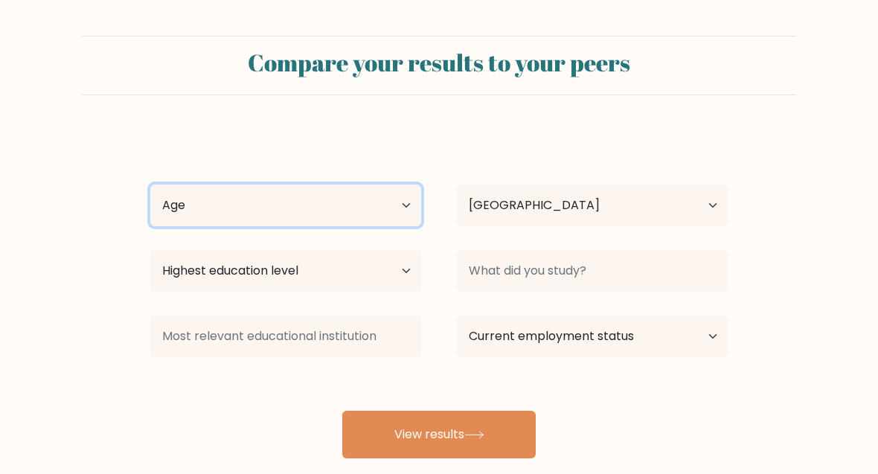
click at [396, 197] on select "Age Under 18 years old 18-24 years old 25-34 years old 35-44 years old 45-54 ye…" at bounding box center [285, 206] width 271 height 42
select select "min_18"
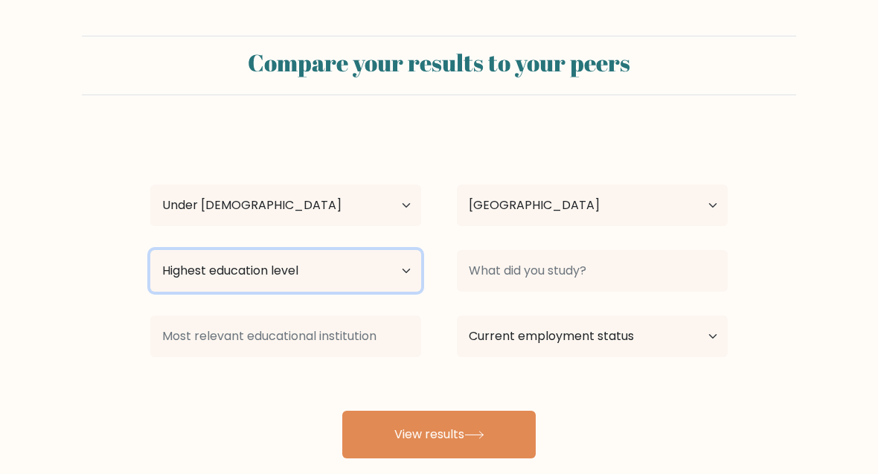
click at [388, 272] on select "Highest education level No schooling Primary Lower Secondary Upper Secondary Oc…" at bounding box center [285, 271] width 271 height 42
select select "primary"
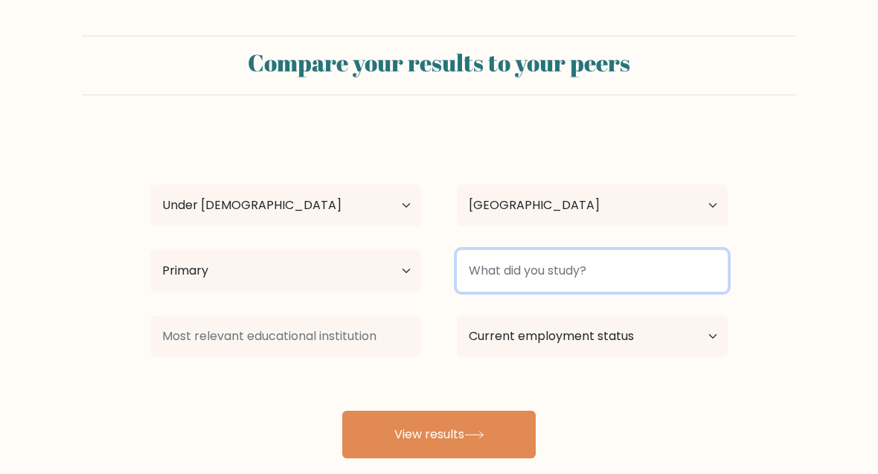
click at [680, 272] on input at bounding box center [592, 271] width 271 height 42
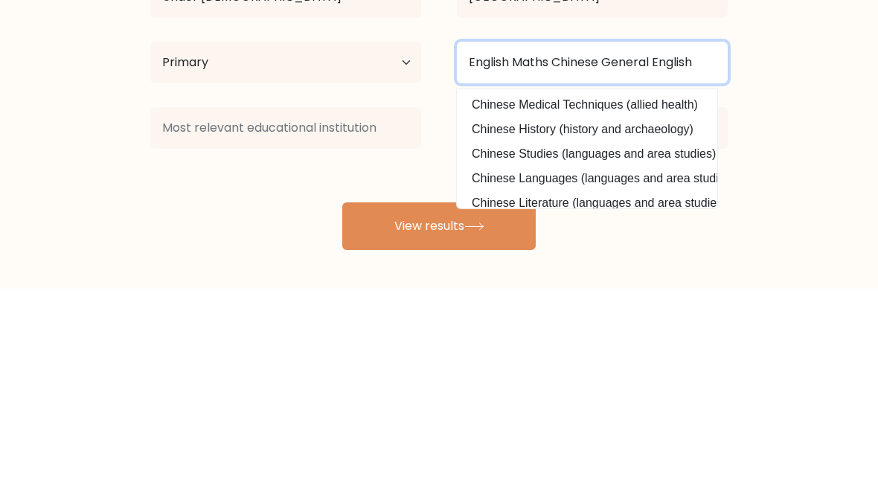
type input "English Maths Chinese General English"
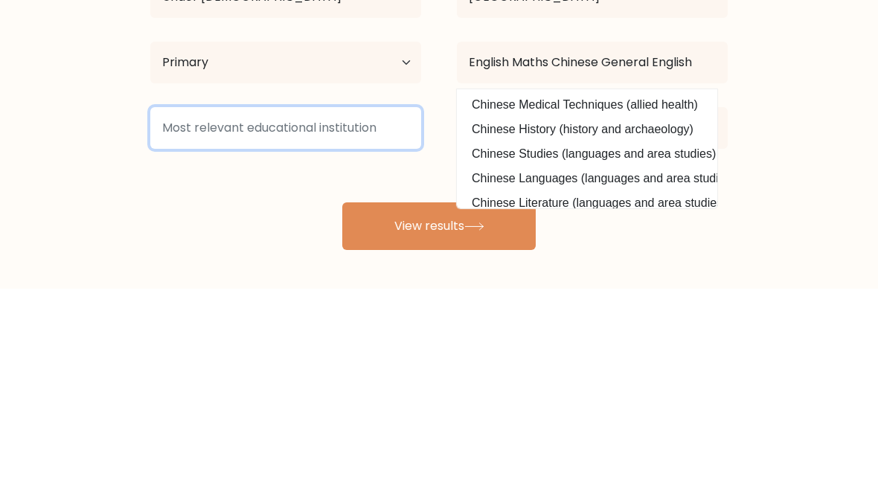
click at [347, 315] on input at bounding box center [285, 336] width 271 height 42
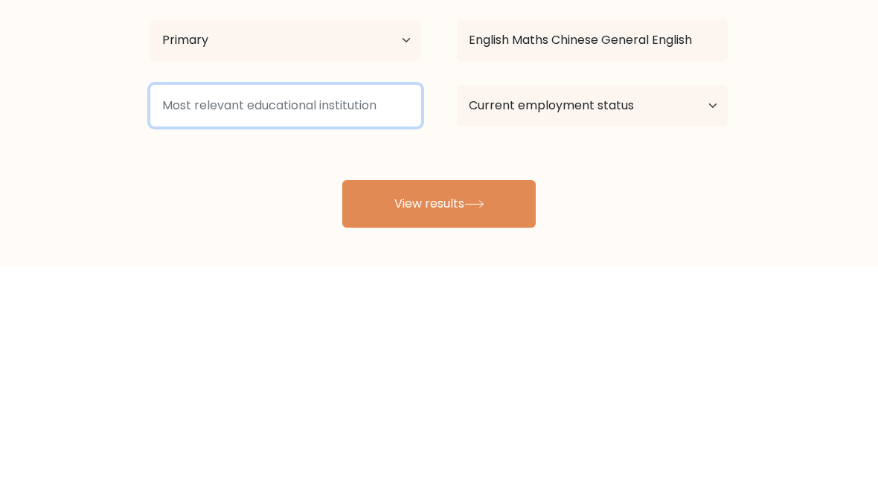
scroll to position [67, 0]
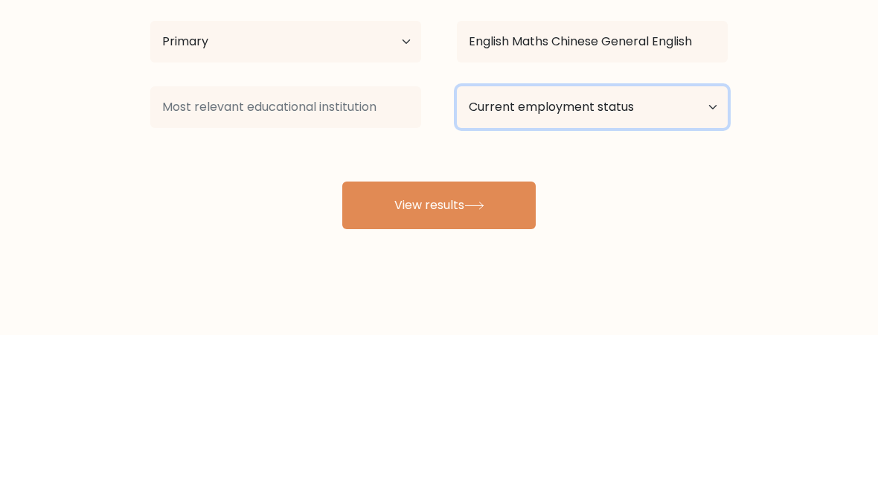
click at [673, 249] on select "Current employment status Employed Student Retired Other / prefer not to answer" at bounding box center [592, 270] width 271 height 42
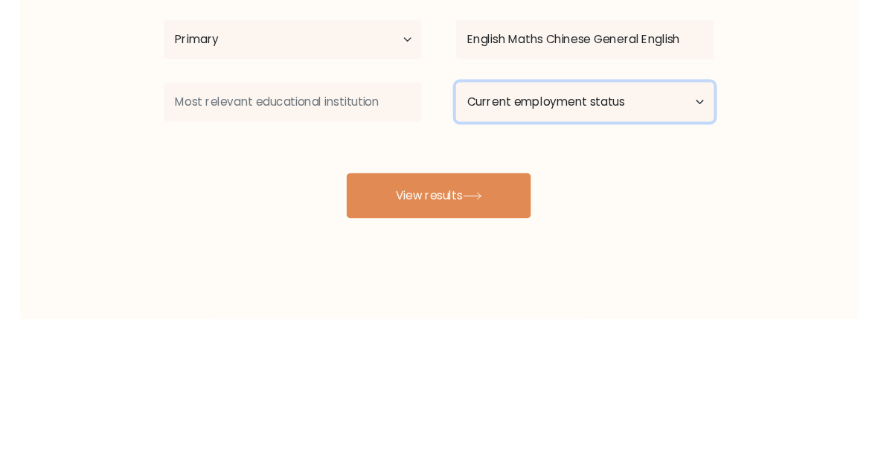
scroll to position [90, 0]
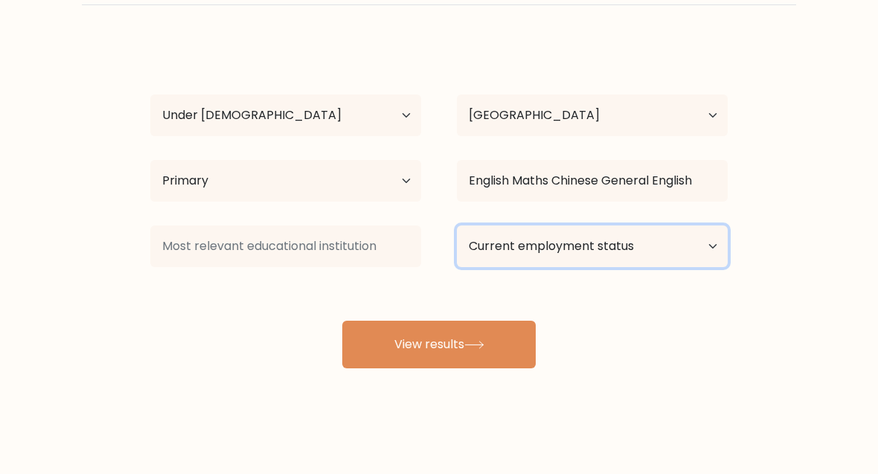
select select "student"
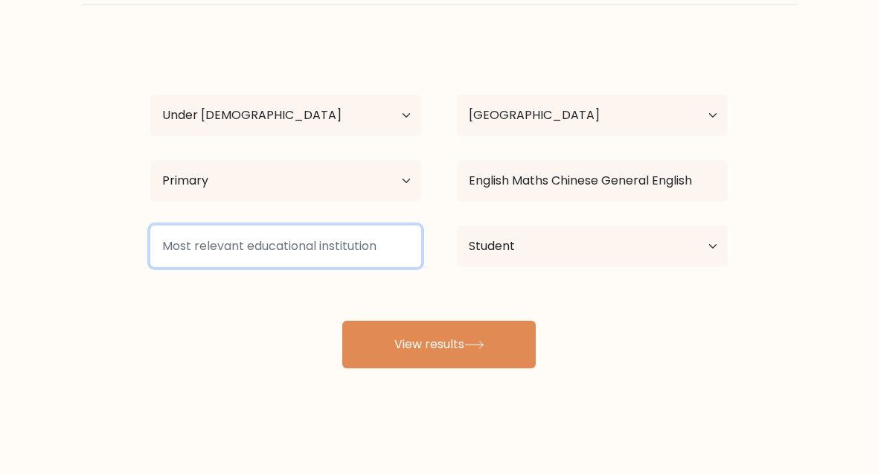
click at [290, 246] on input at bounding box center [285, 246] width 271 height 42
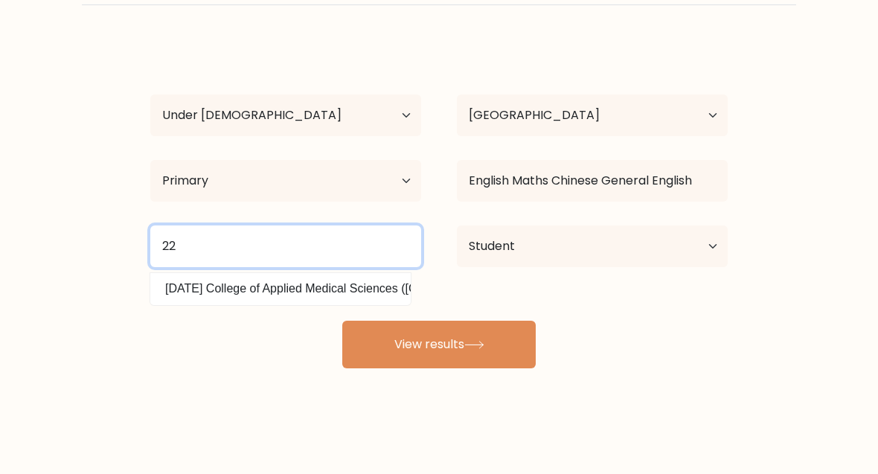
type input "22"
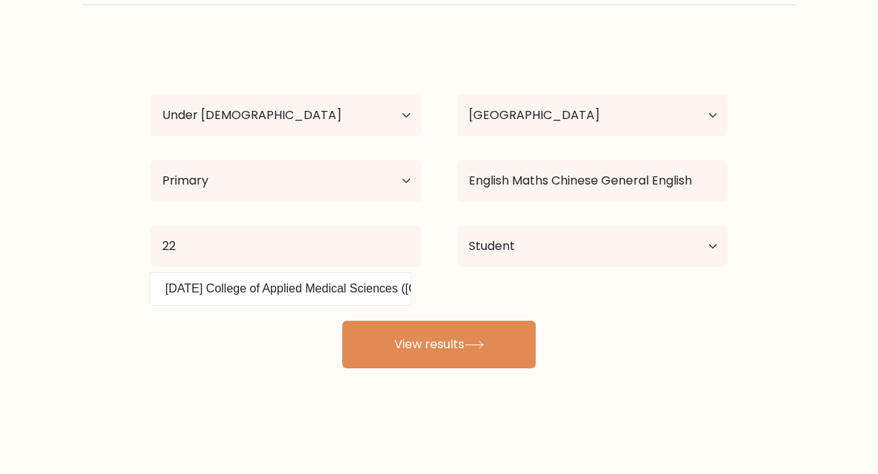
click at [484, 349] on icon at bounding box center [474, 345] width 20 height 8
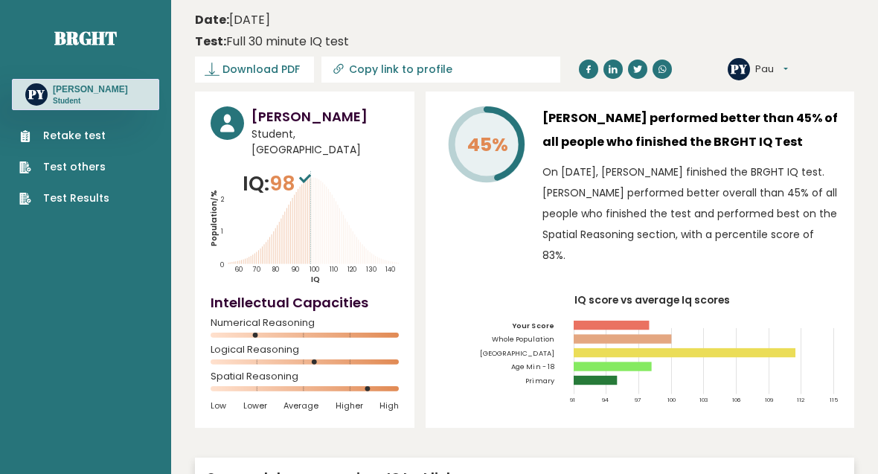
click at [286, 71] on span "Download PDF" at bounding box center [260, 70] width 77 height 16
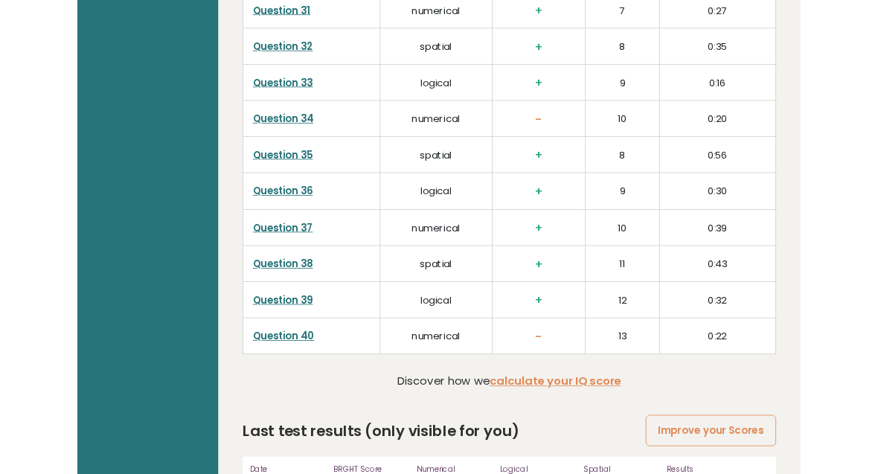
scroll to position [3696, 0]
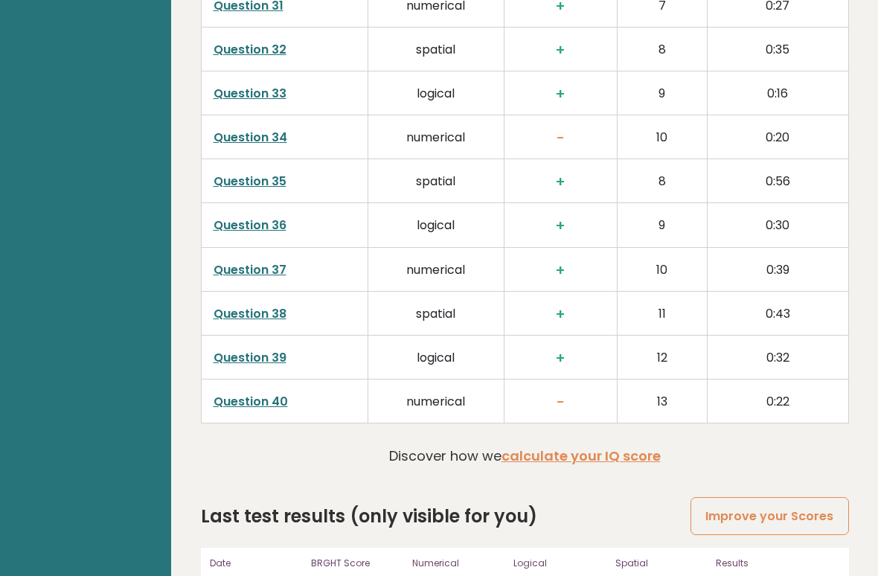
click at [803, 473] on link "Improve your Scores" at bounding box center [769, 516] width 158 height 38
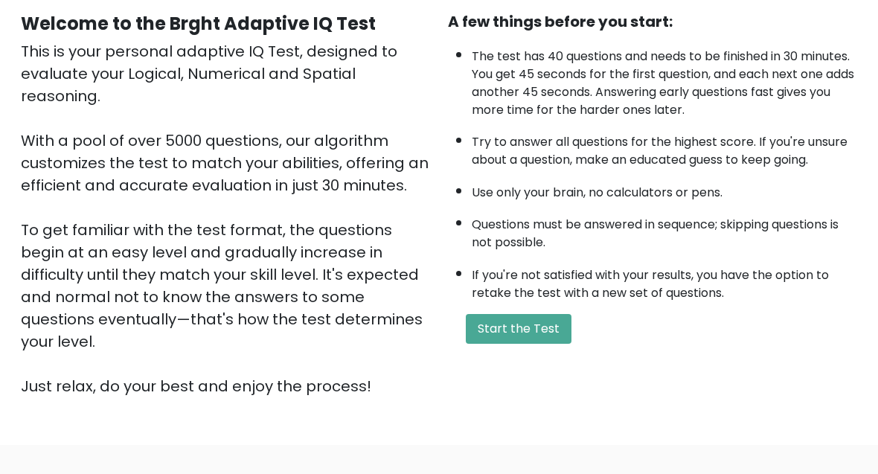
scroll to position [251, 0]
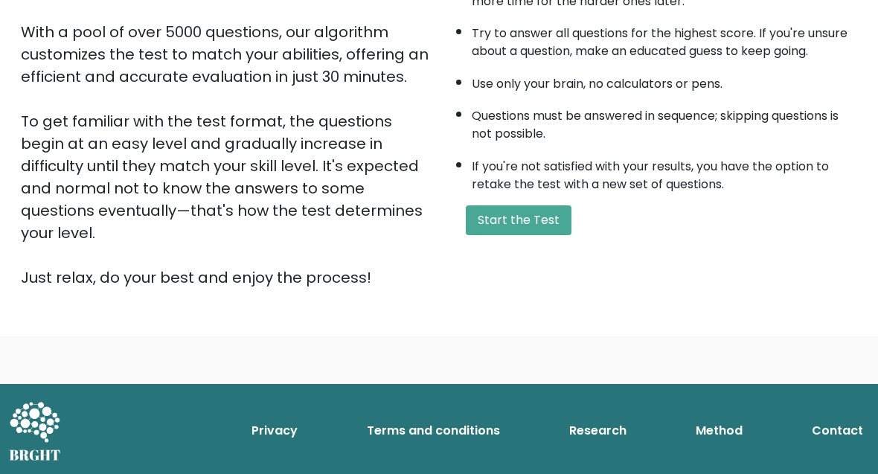
click at [561, 235] on button "Start the Test" at bounding box center [519, 220] width 106 height 30
